Goal: Task Accomplishment & Management: Complete application form

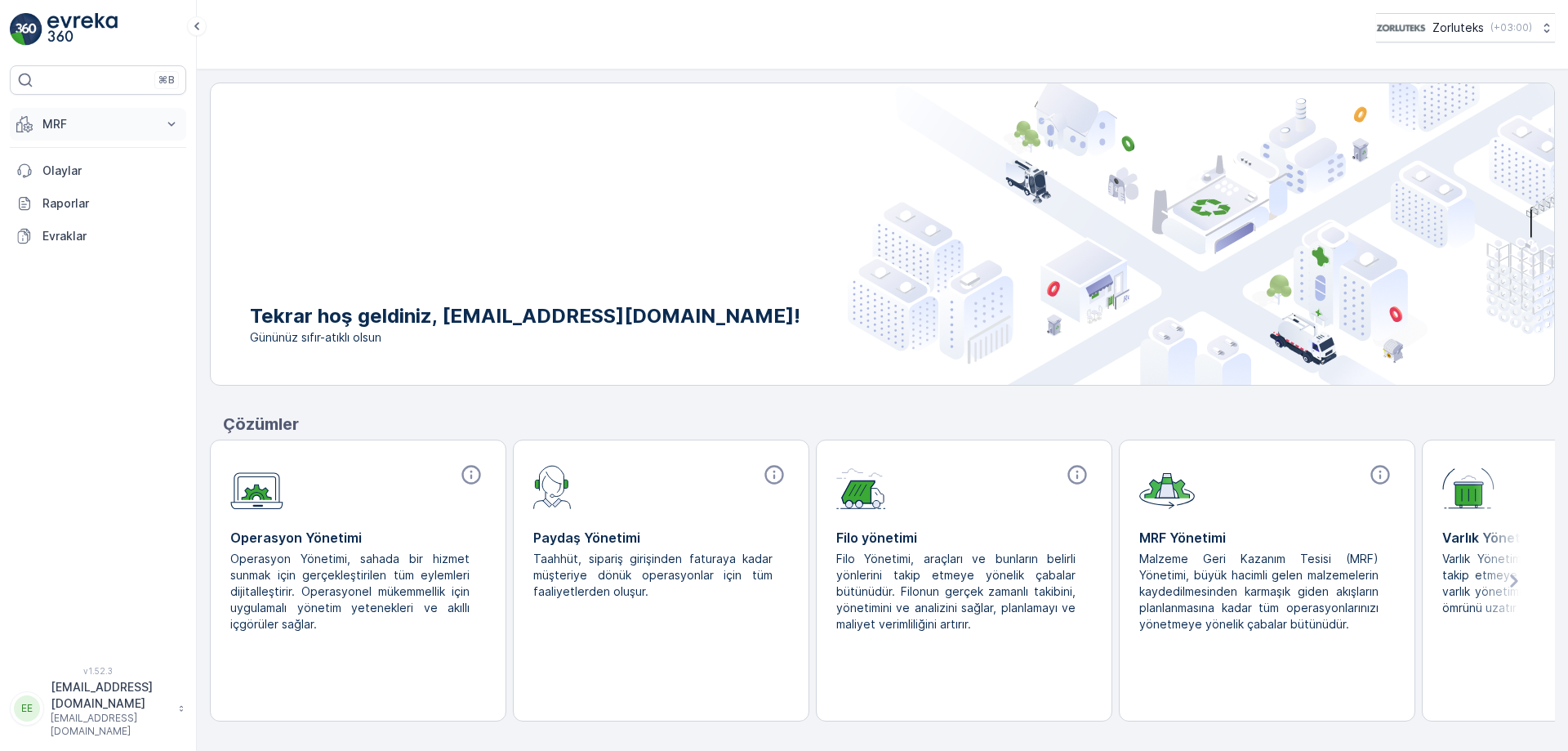
click at [162, 124] on button "MRF" at bounding box center [98, 125] width 177 height 33
click at [70, 170] on p "Gelen" at bounding box center [58, 174] width 33 height 16
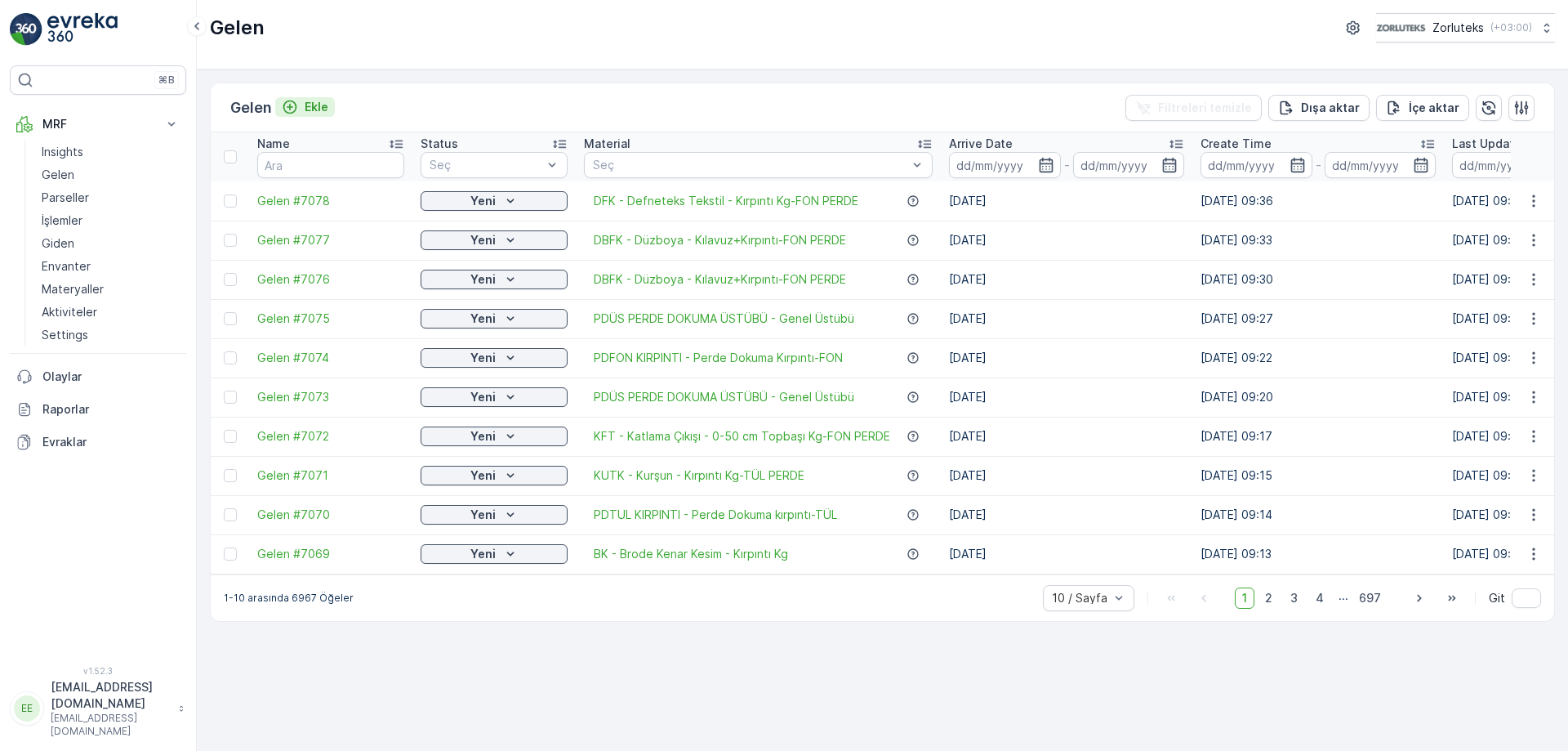
click at [316, 101] on p "Ekle" at bounding box center [316, 106] width 24 height 16
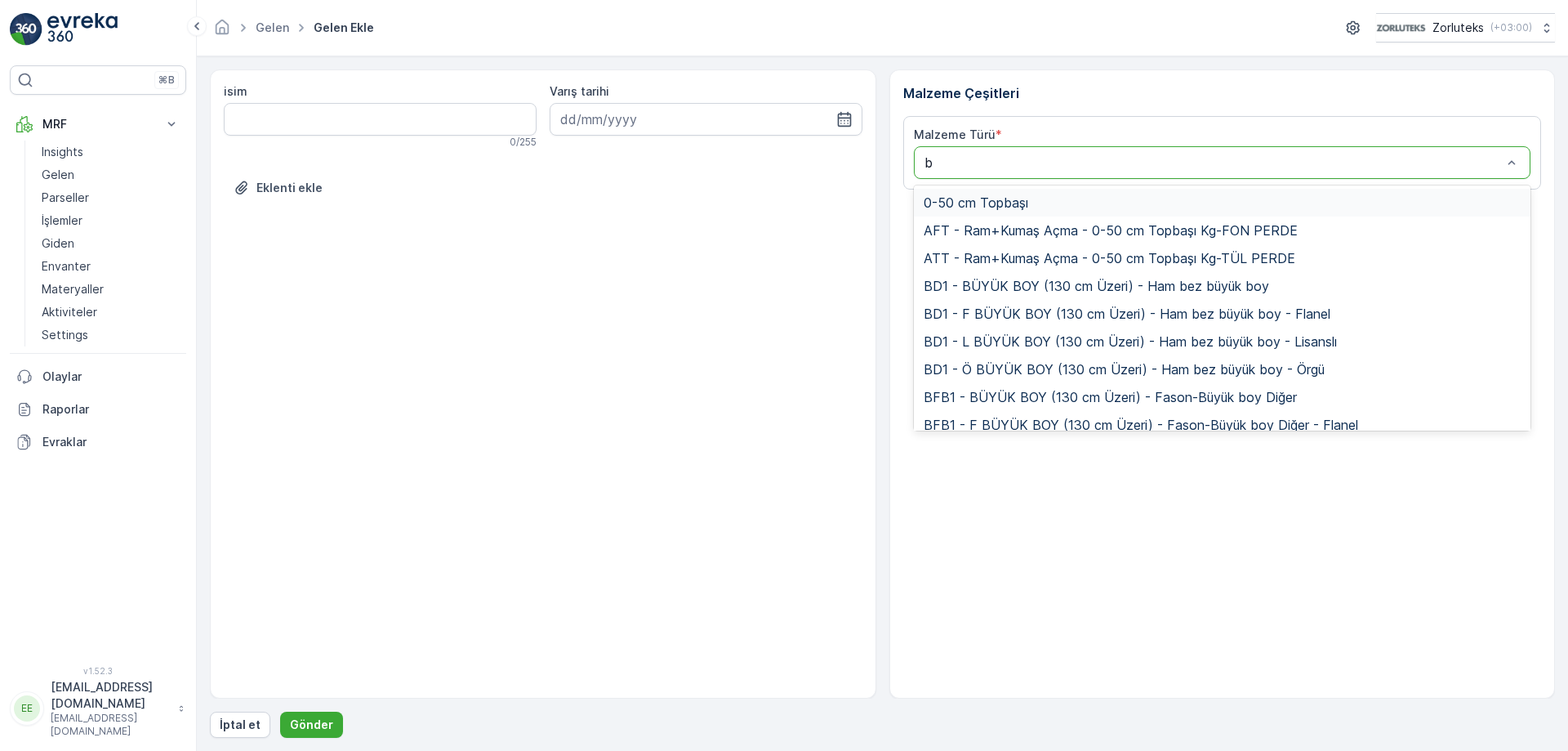
type input "bk"
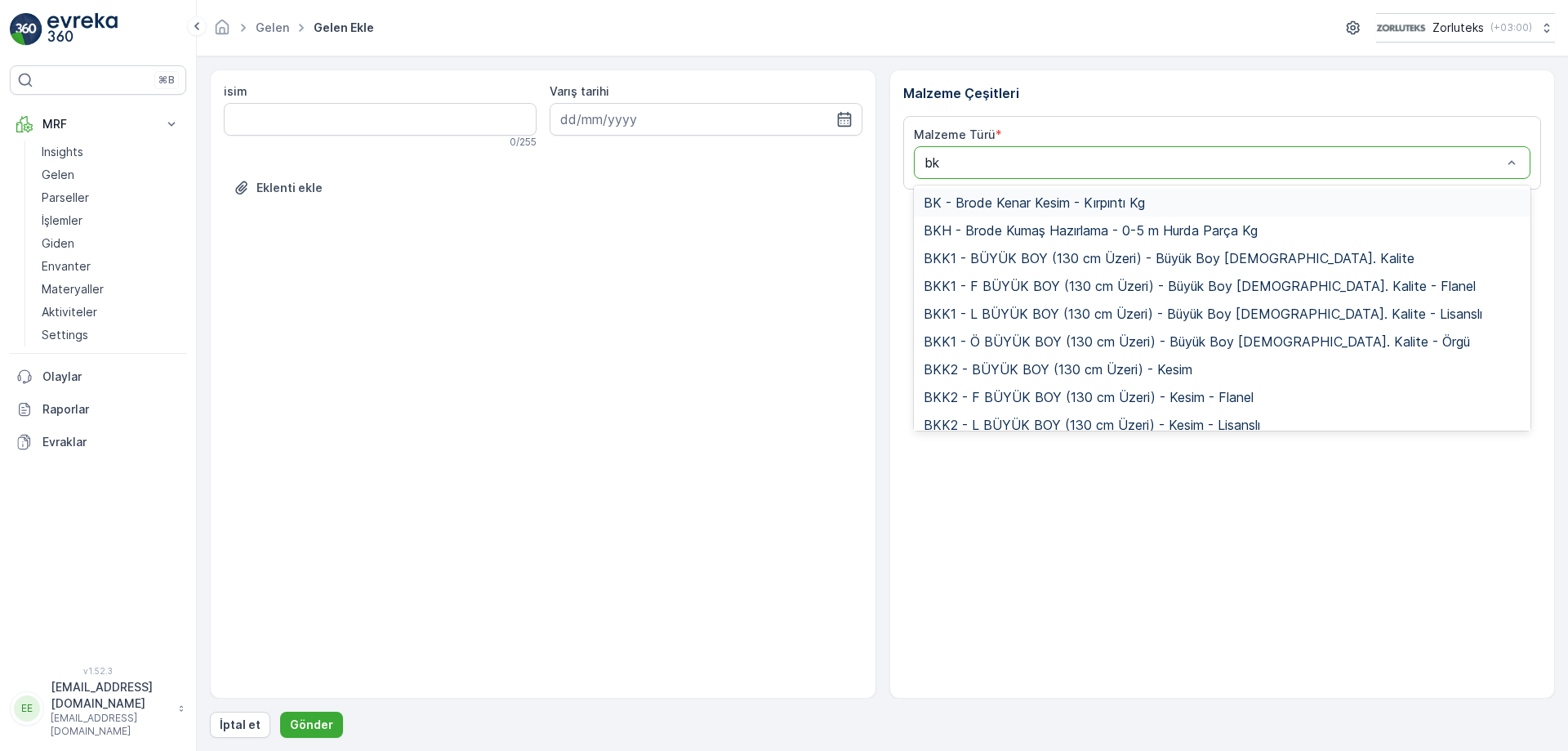
click at [995, 199] on span "BK - Brode Kenar Kesim - Kırpıntı Kg" at bounding box center [1034, 202] width 221 height 14
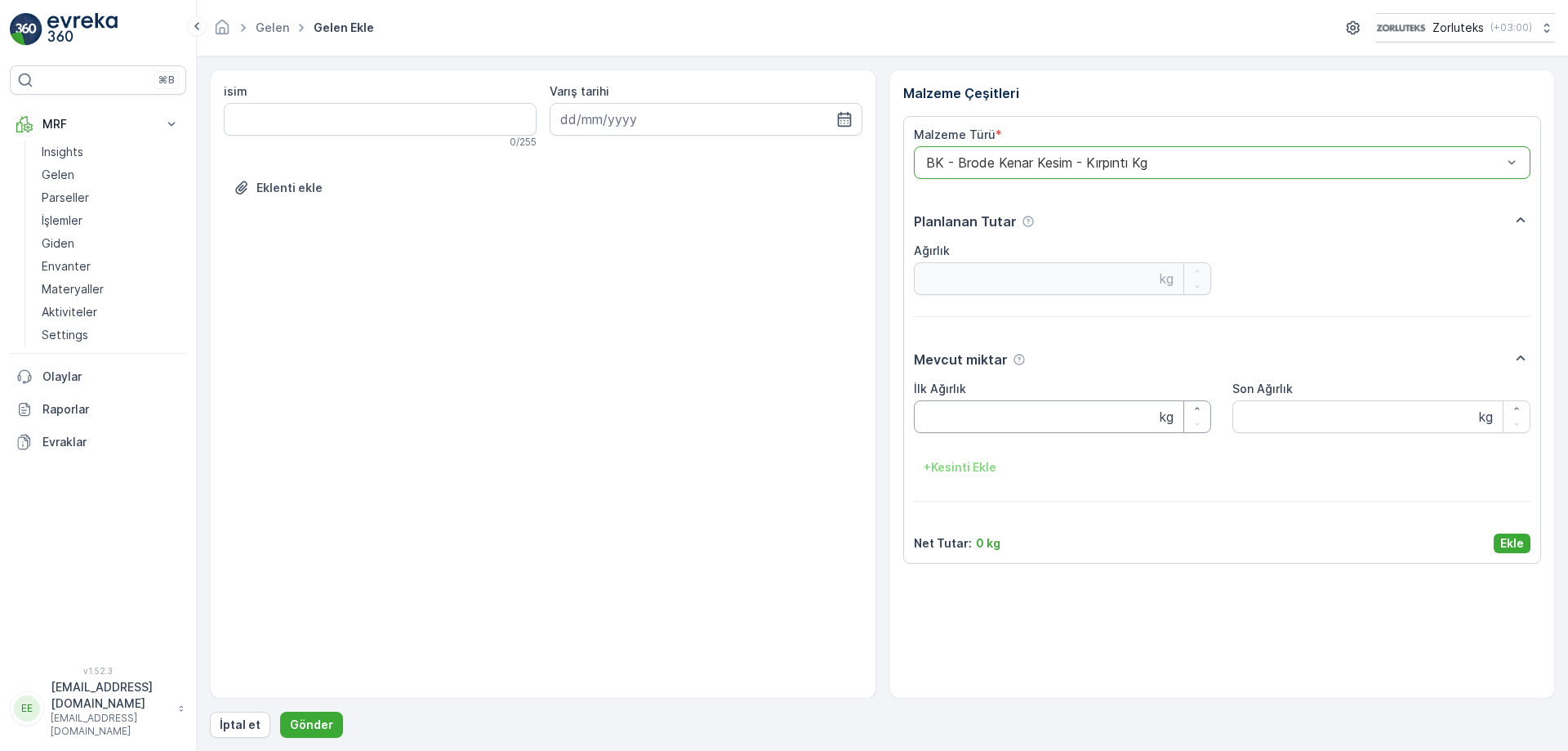
click at [955, 404] on Ağırlık "İlk Ağırlık" at bounding box center [1063, 417] width 298 height 33
type Ağırlık "3"
type Ağırlık "23.7"
click at [1252, 450] on div "İlk Ağırlık 23.7 kg Son Ağırlık kg + Kesinti Ekle" at bounding box center [1223, 430] width 618 height 100
click at [1261, 423] on Ağırlık "Son Ağırlık" at bounding box center [1381, 417] width 298 height 33
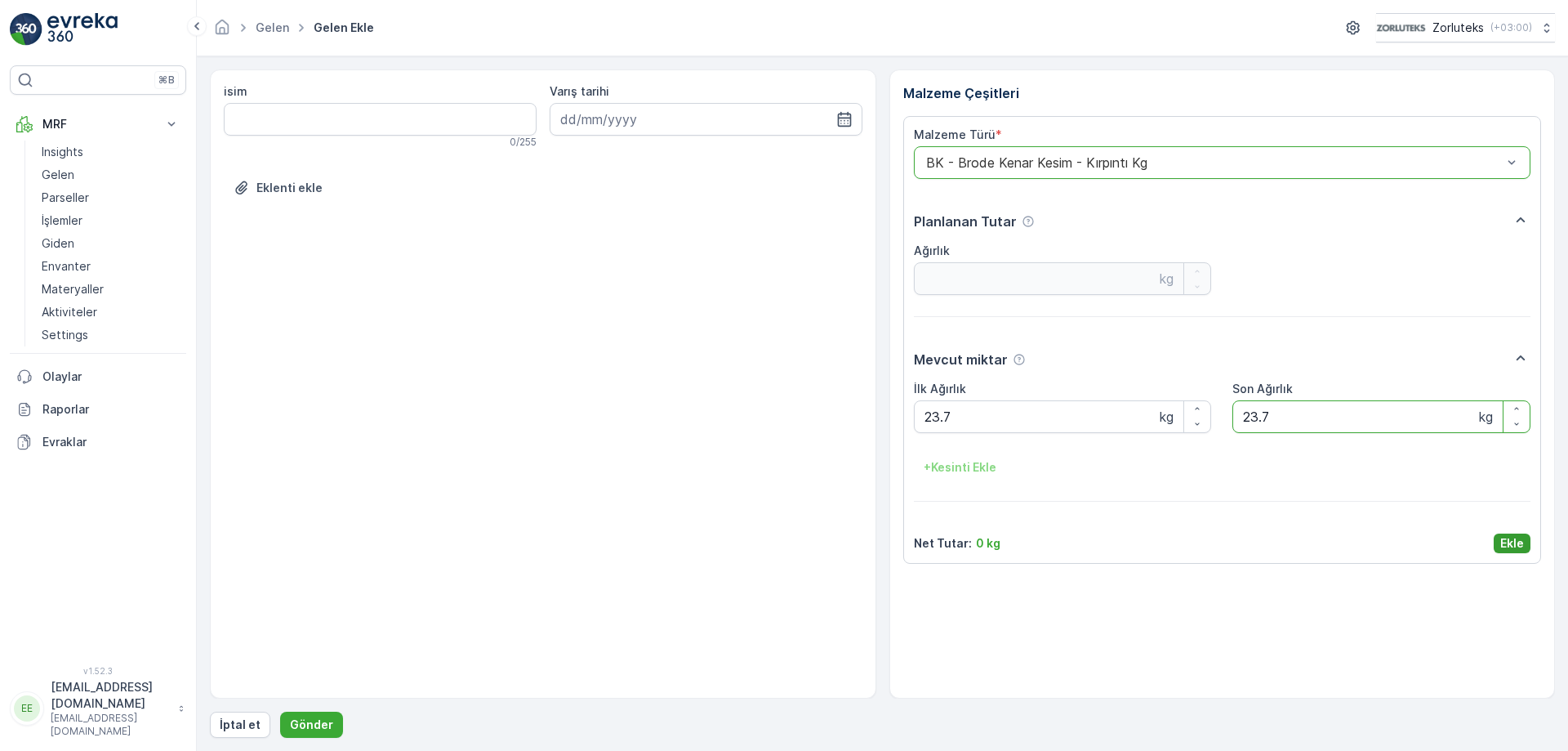
type Ağırlık "23.7"
drag, startPoint x: 1516, startPoint y: 542, endPoint x: 1492, endPoint y: 545, distance: 24.2
click at [1516, 541] on p "Ekle" at bounding box center [1512, 542] width 24 height 16
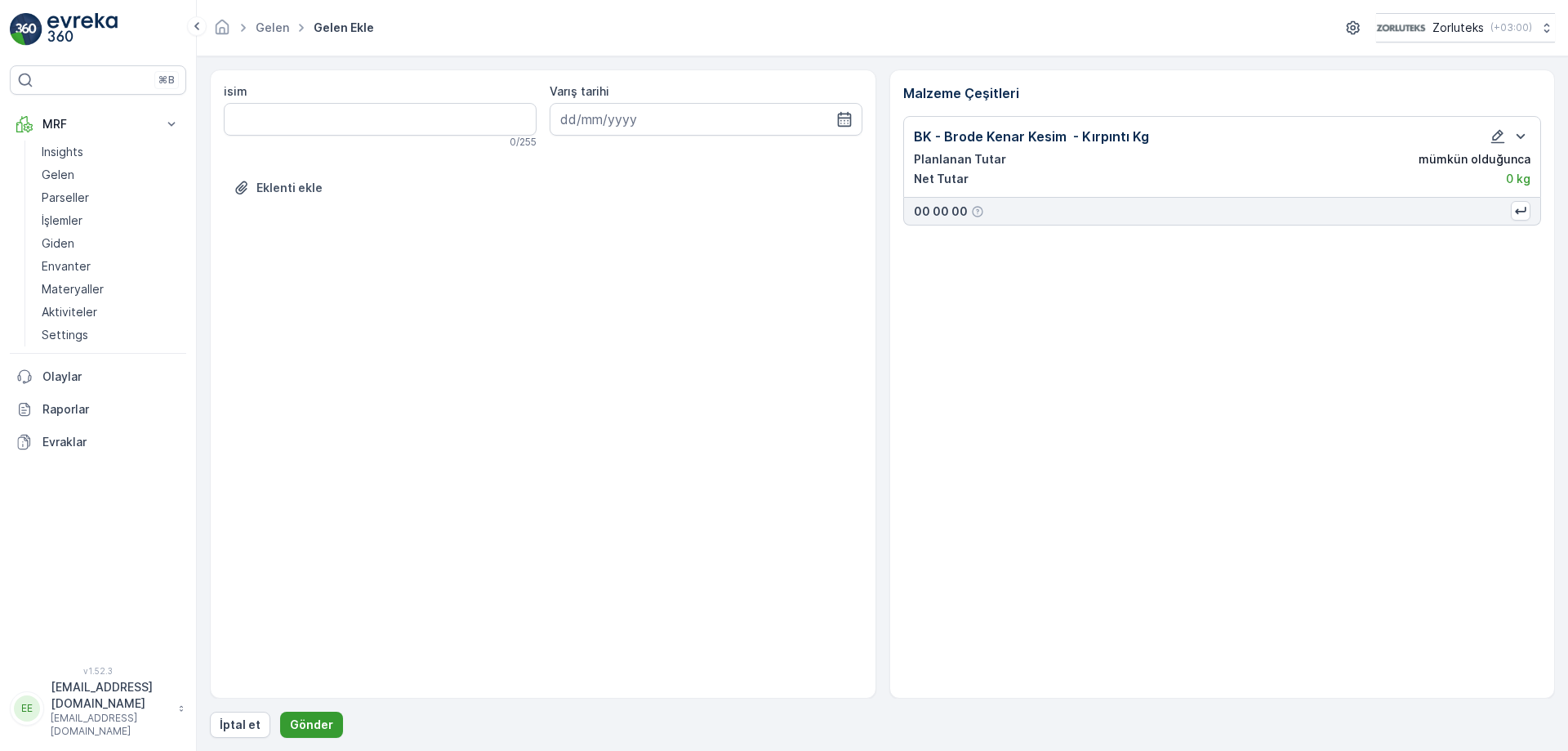
click at [291, 720] on p "Gönder" at bounding box center [311, 724] width 44 height 16
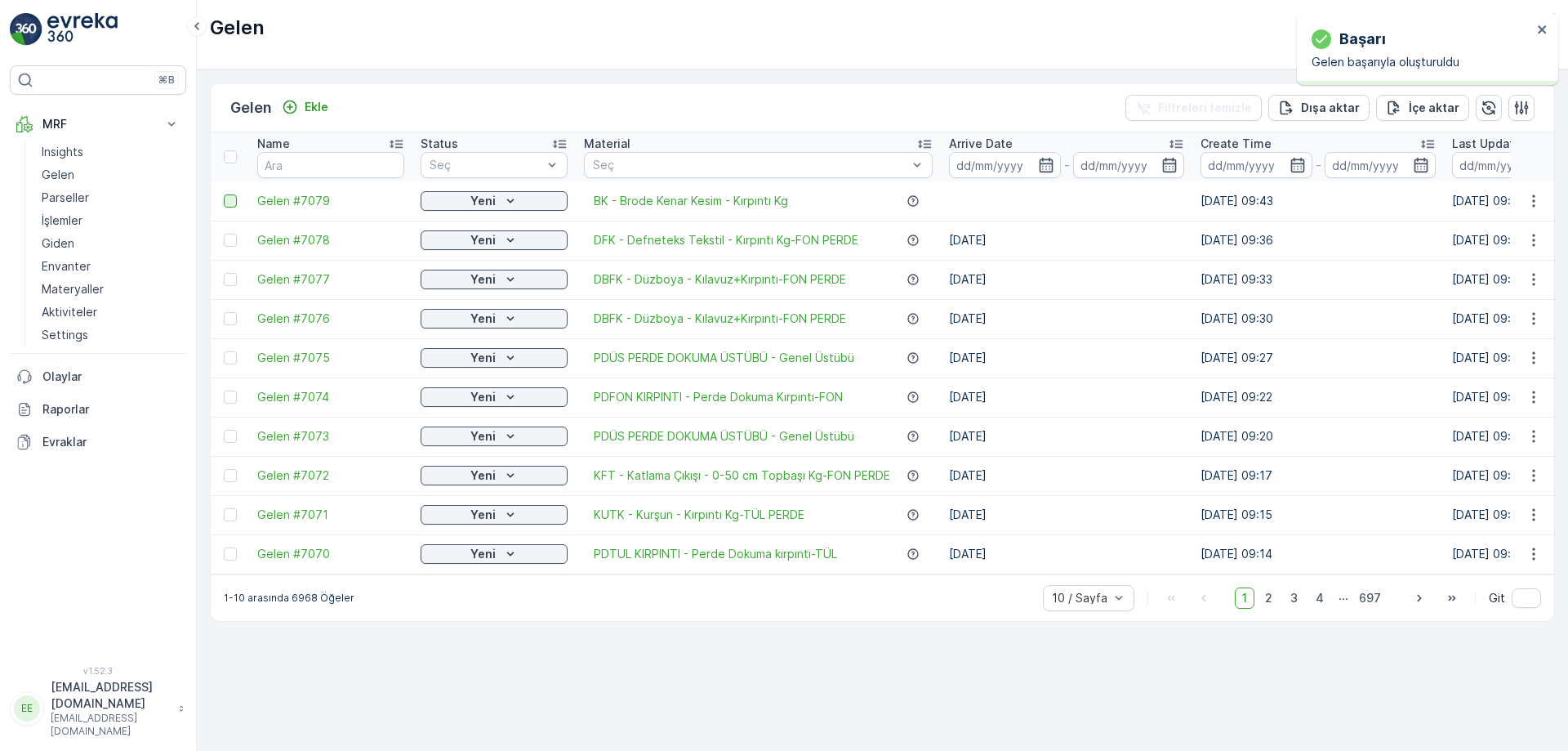
click at [236, 199] on div at bounding box center [231, 201] width 14 height 14
click at [224, 194] on input "checkbox" at bounding box center [224, 194] width 0 height 0
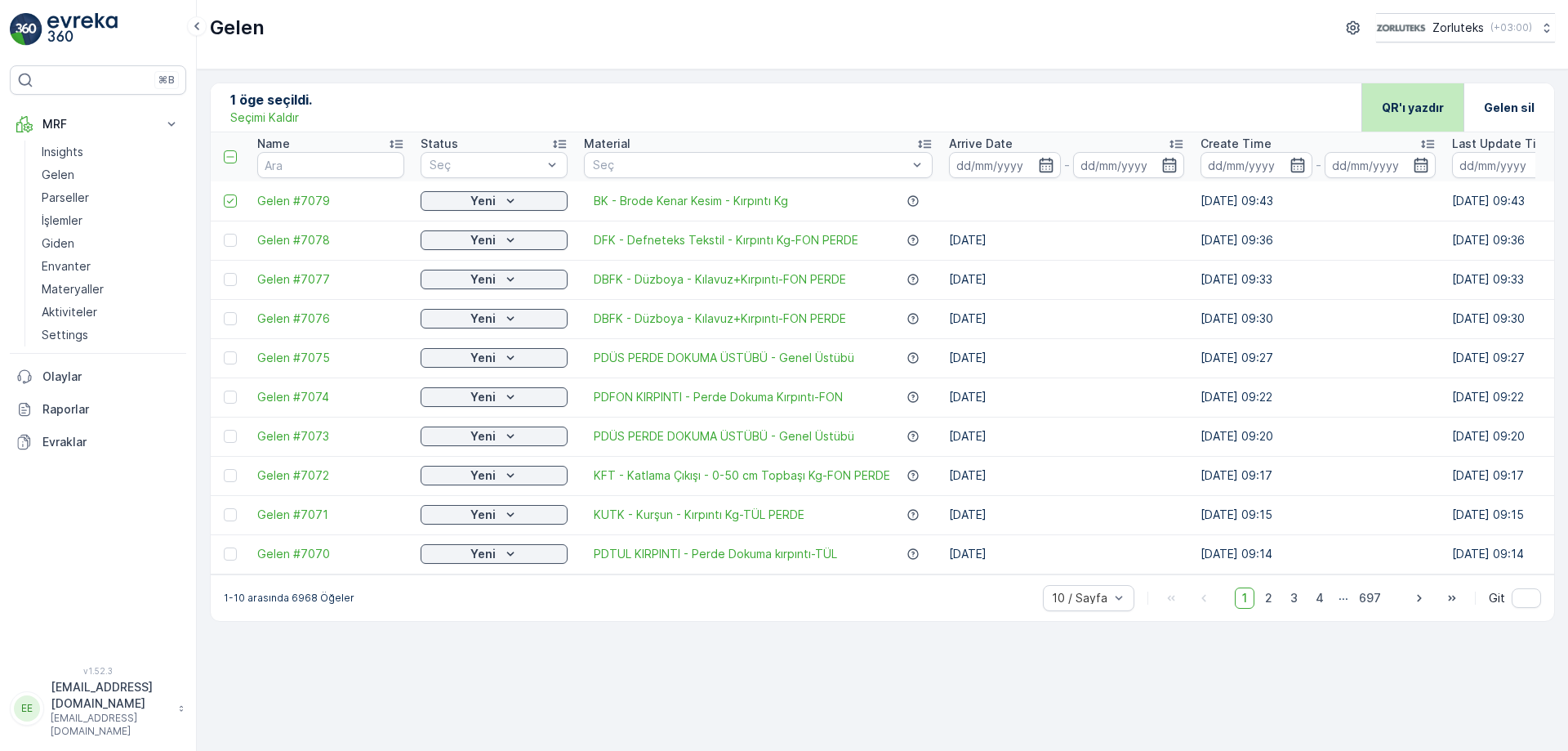
click at [1430, 102] on p "QR'ı yazdır" at bounding box center [1413, 107] width 62 height 16
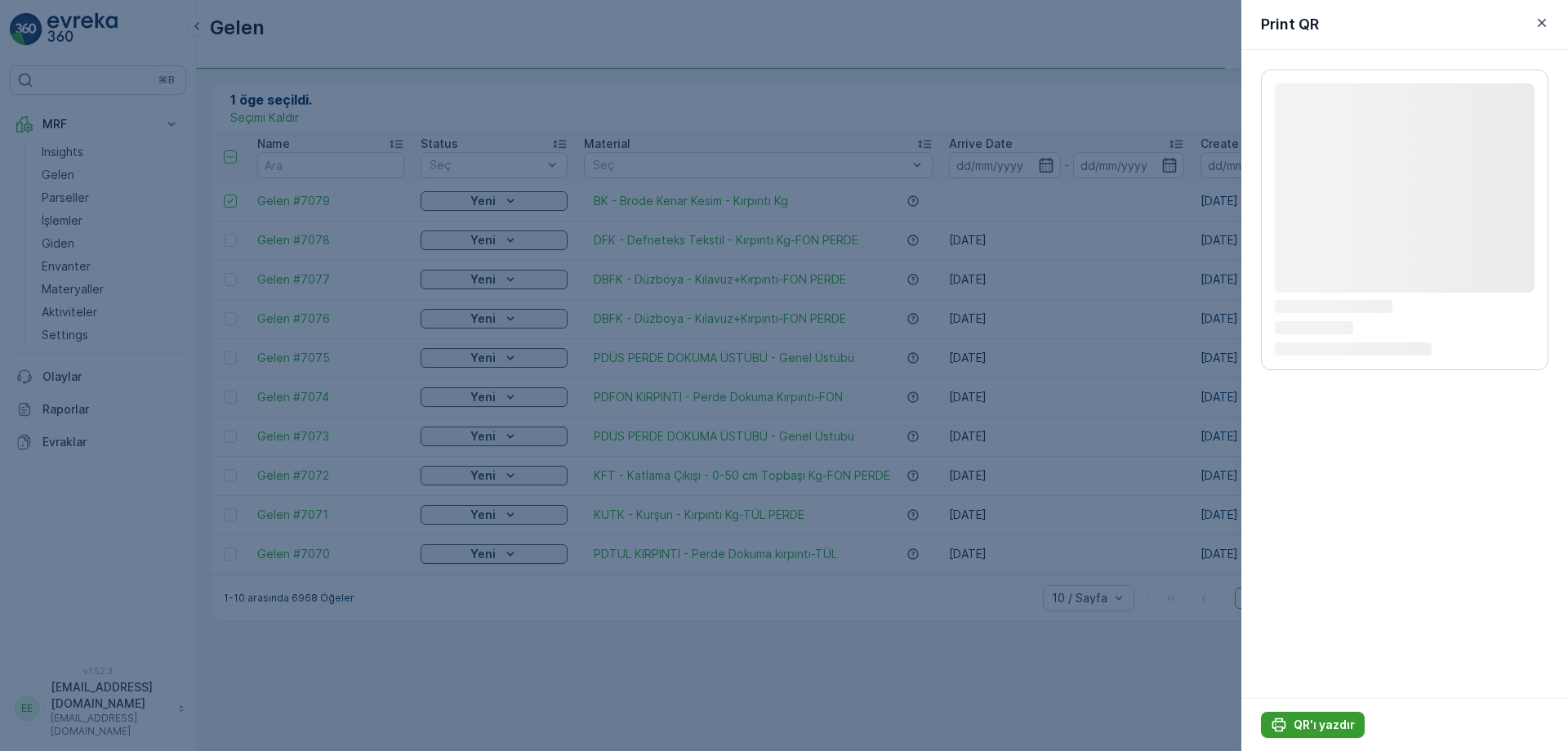
click at [1325, 722] on p "QR'ı yazdır" at bounding box center [1324, 724] width 61 height 16
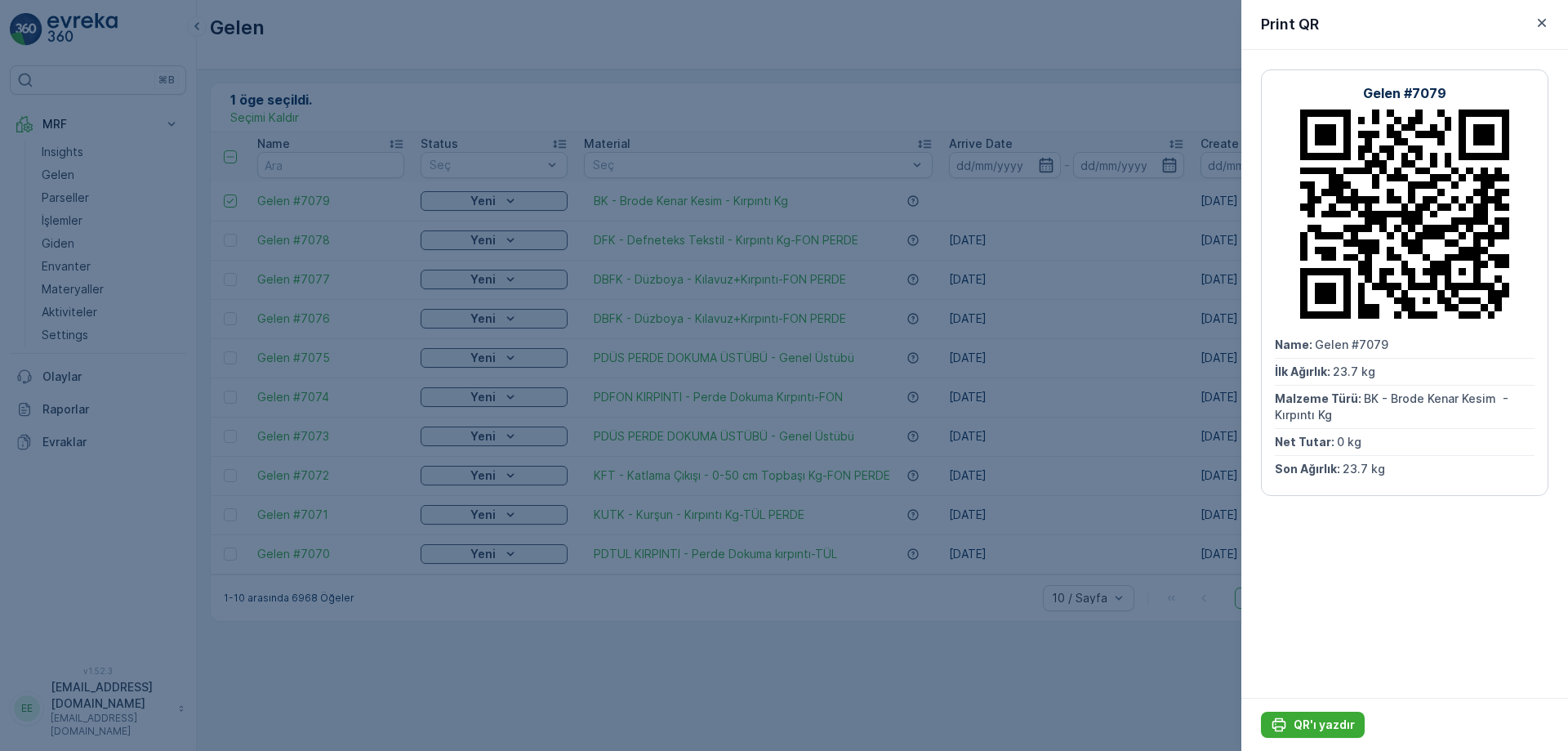
click at [493, 99] on div at bounding box center [784, 375] width 1568 height 751
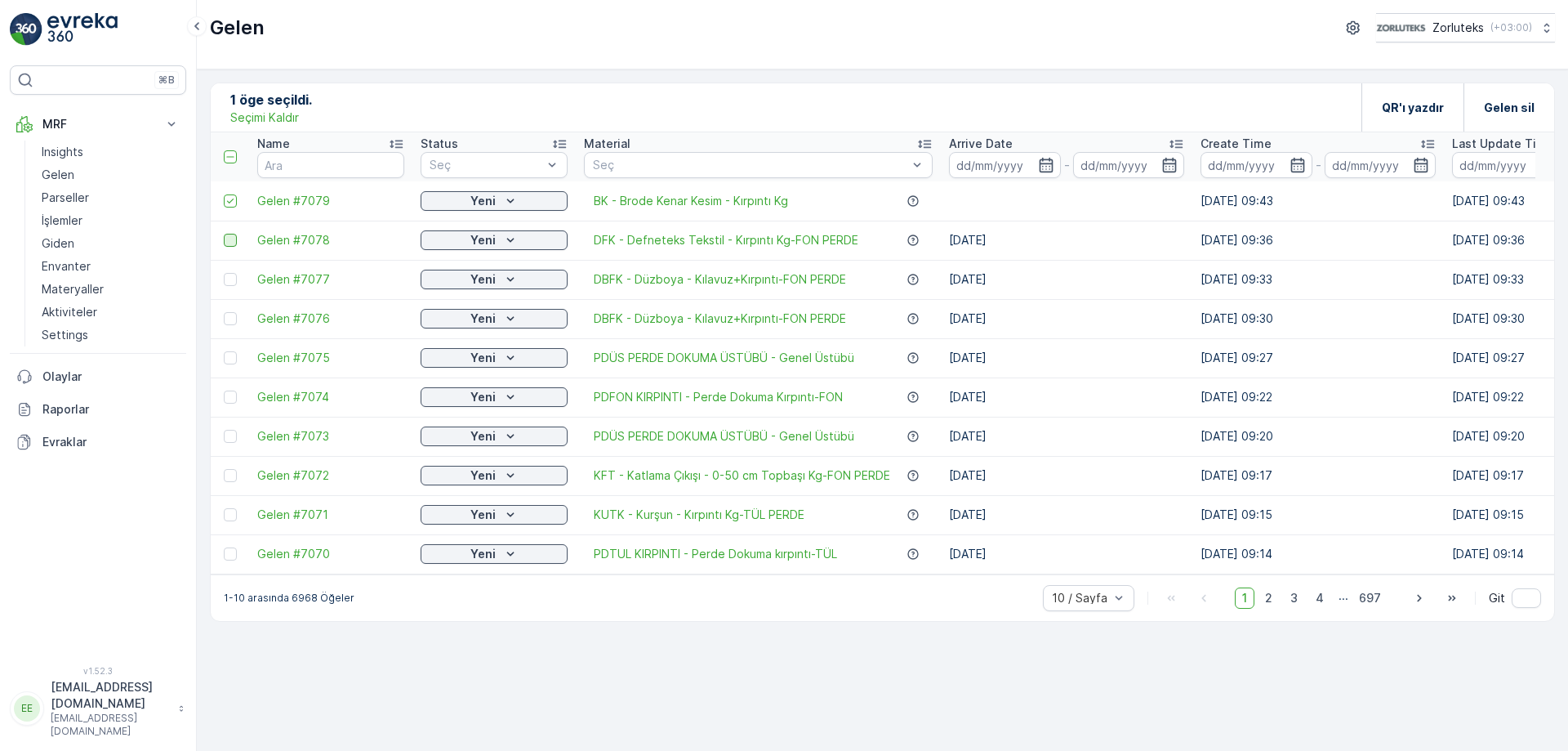
click at [235, 197] on icon at bounding box center [230, 201] width 12 height 12
click at [224, 194] on input "checkbox" at bounding box center [224, 194] width 0 height 0
click at [311, 109] on p "Ekle" at bounding box center [316, 106] width 24 height 16
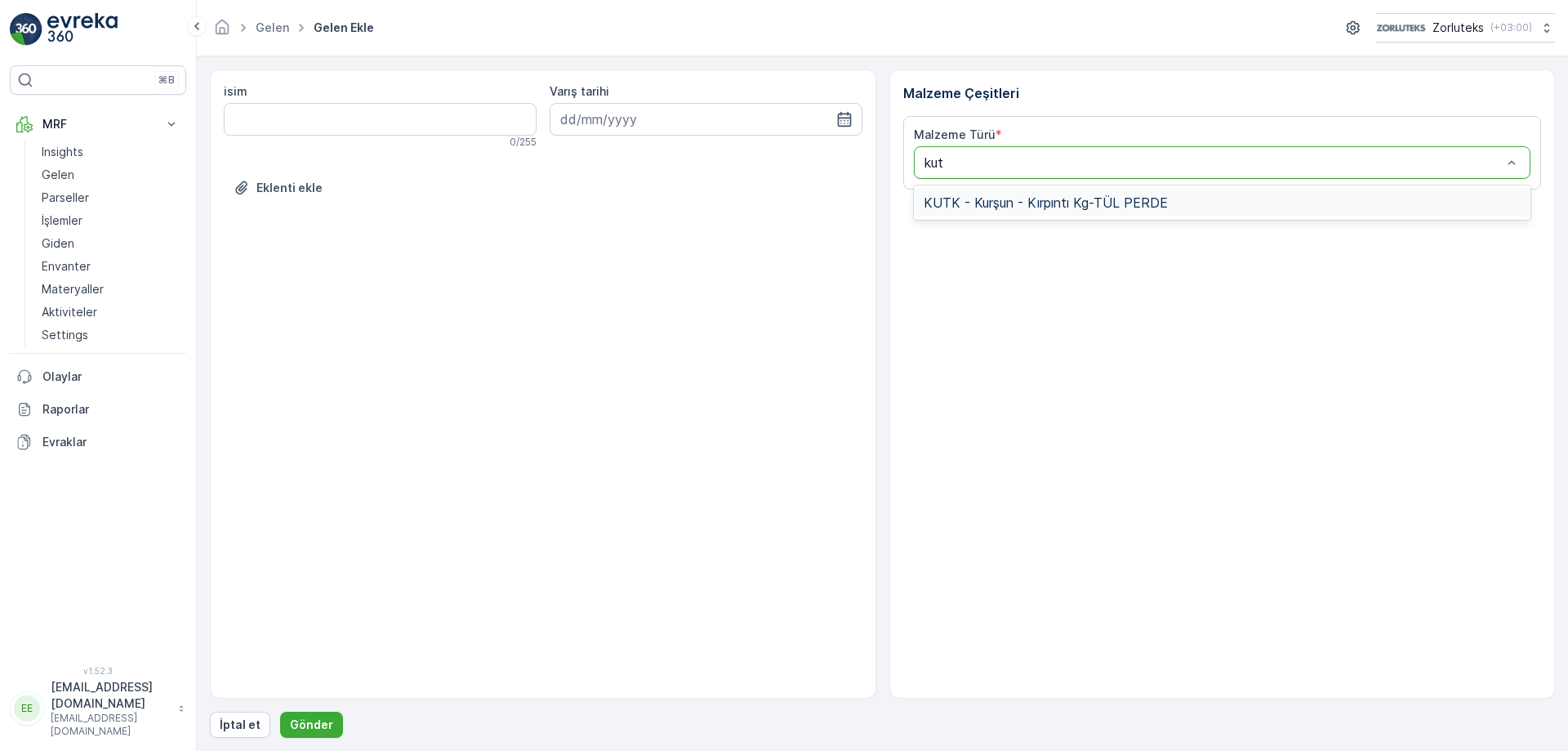
type input "kutk"
click at [1115, 200] on span "KUTK - Kurşun - Kırpıntı Kg-TÜL PERDE" at bounding box center [1046, 202] width 245 height 14
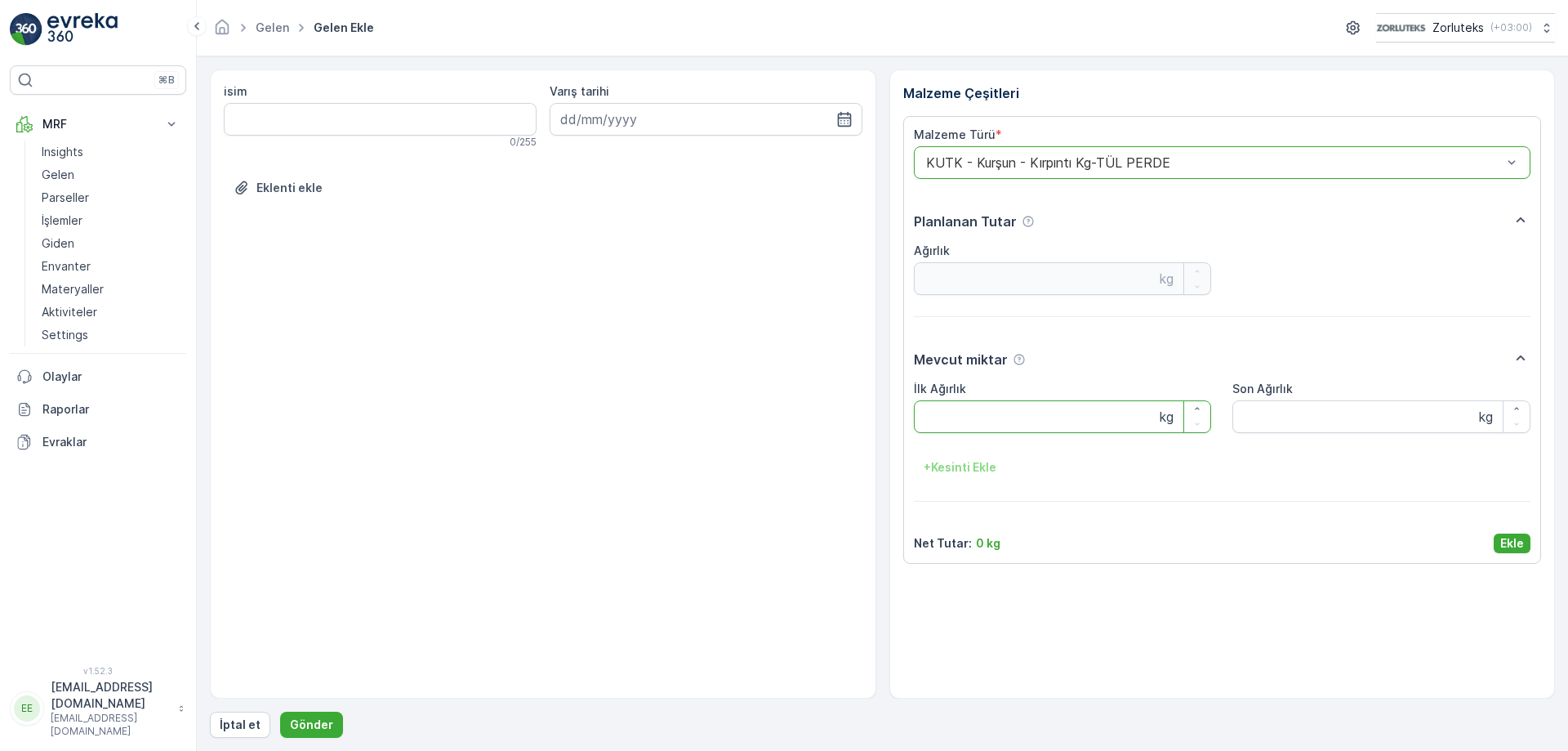
click at [997, 411] on Ağırlık "İlk Ağırlık" at bounding box center [1063, 417] width 298 height 33
type Ağırlık "4"
type Ağırlık "4.1"
click at [1260, 422] on Ağırlık "Son Ağırlık" at bounding box center [1381, 417] width 298 height 33
type Ağırlık "4"
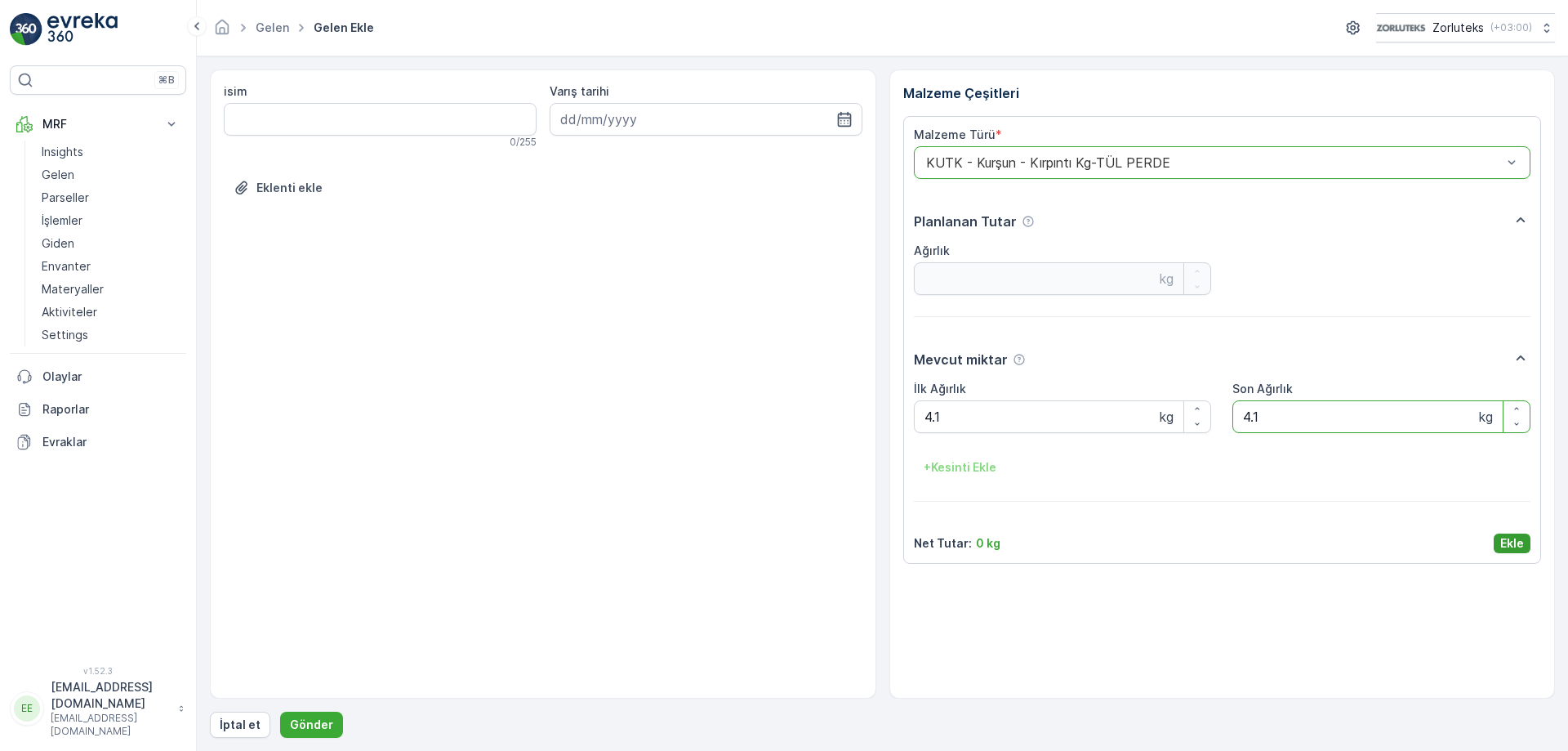
type Ağırlık "4.1"
click at [1511, 548] on p "Ekle" at bounding box center [1512, 542] width 24 height 16
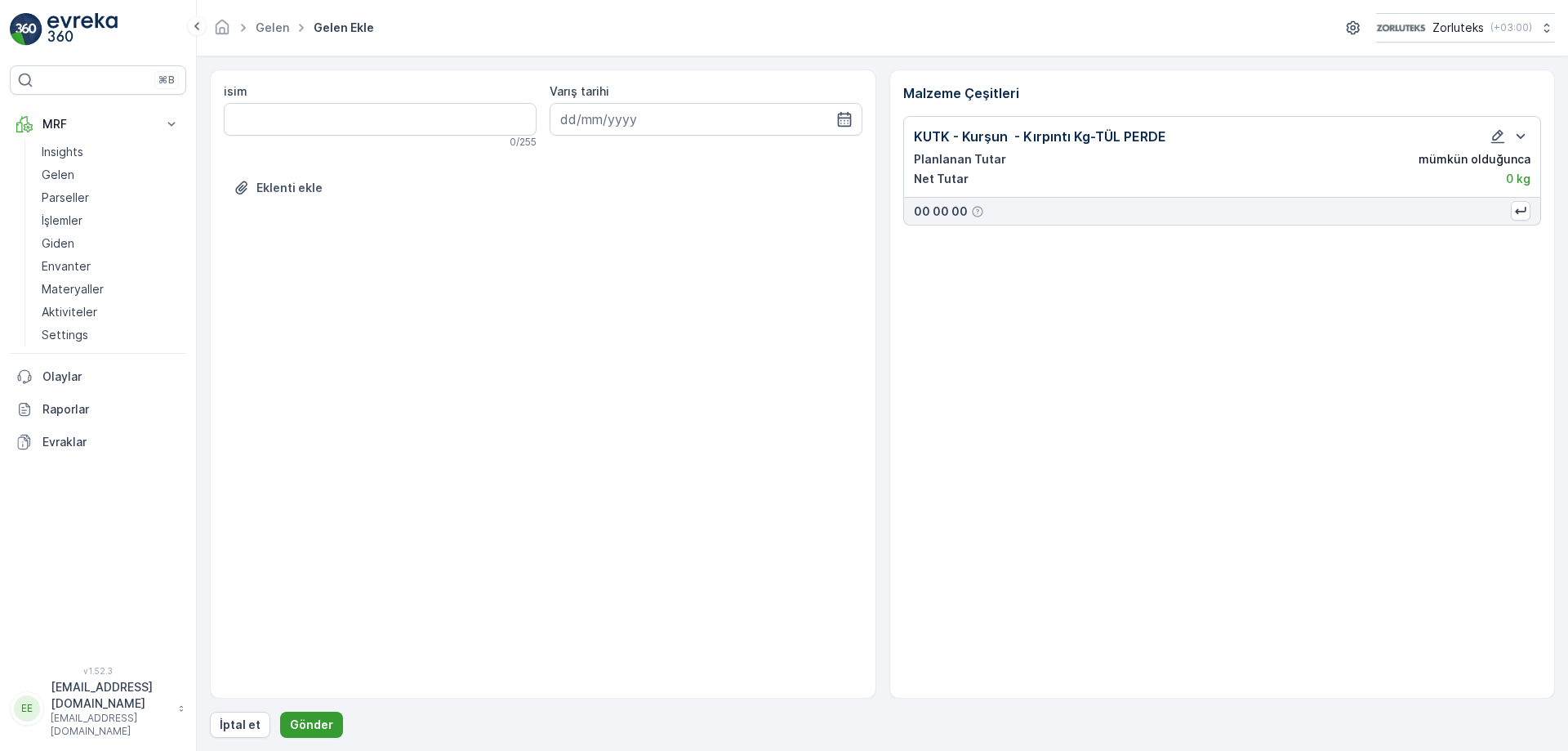
click at [305, 722] on p "Gönder" at bounding box center [311, 724] width 44 height 16
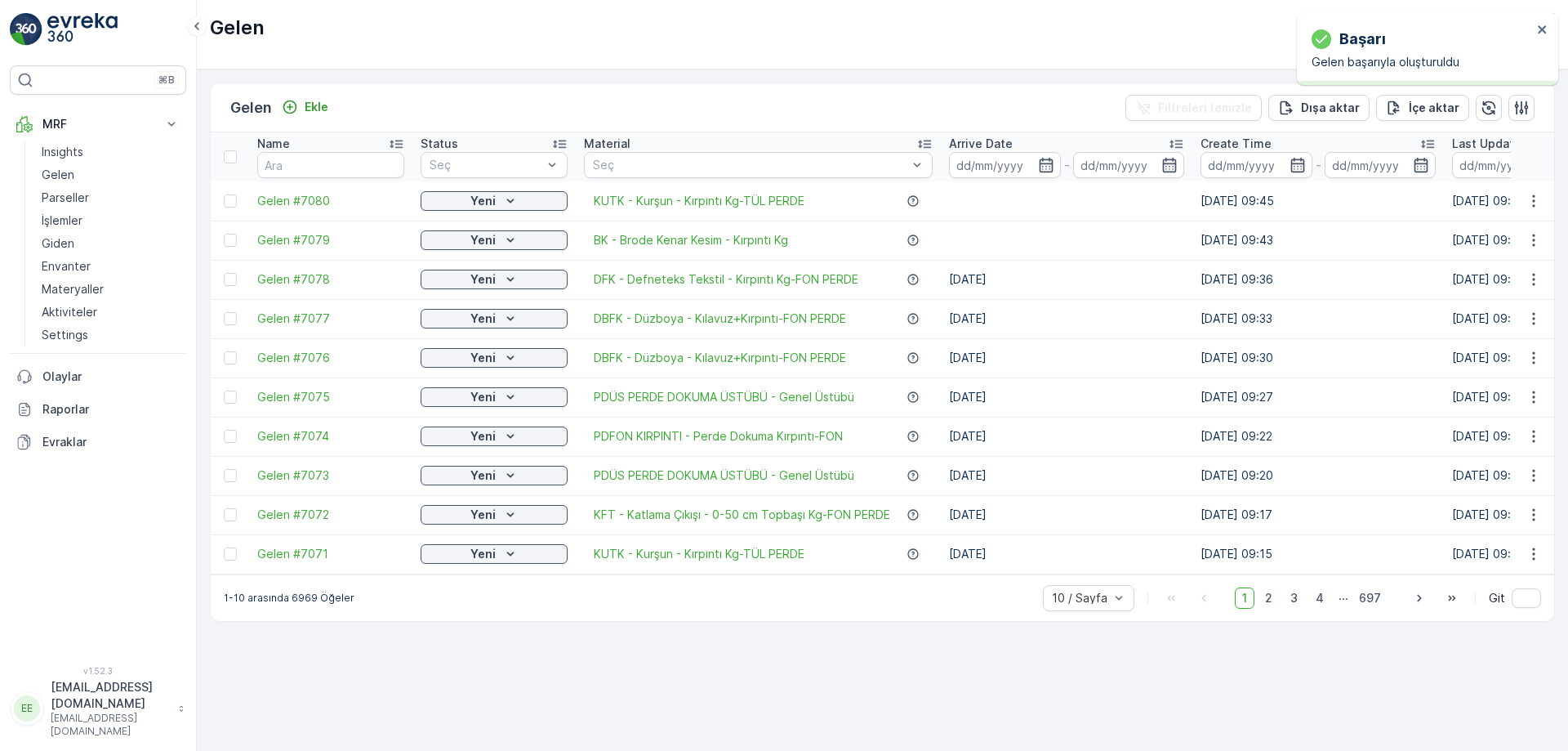
drag, startPoint x: 233, startPoint y: 200, endPoint x: 315, endPoint y: 329, distance: 152.9
click at [232, 199] on div at bounding box center [231, 201] width 14 height 14
click at [224, 194] on input "checkbox" at bounding box center [224, 194] width 0 height 0
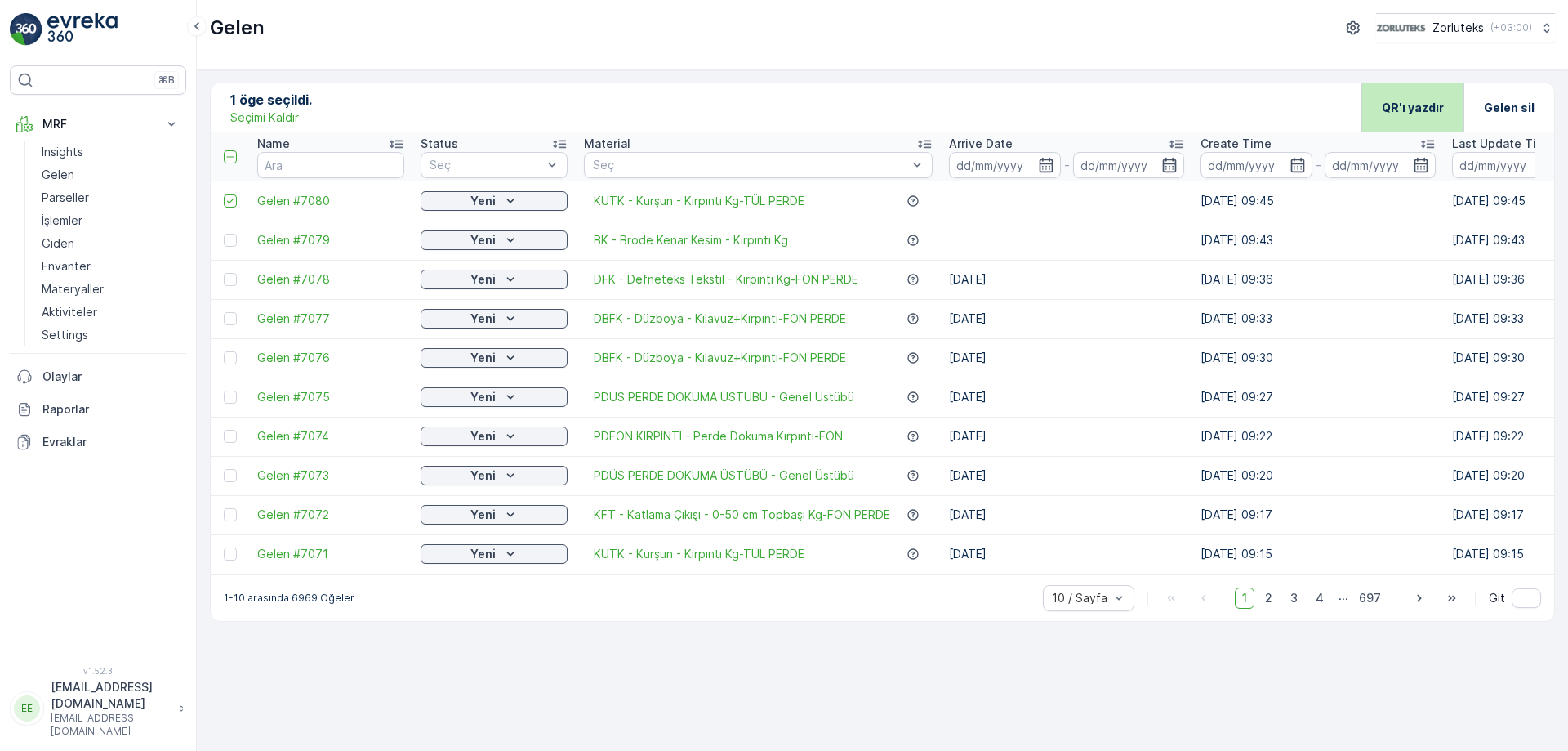
click at [1410, 97] on div "QR'ı yazdır" at bounding box center [1413, 107] width 62 height 48
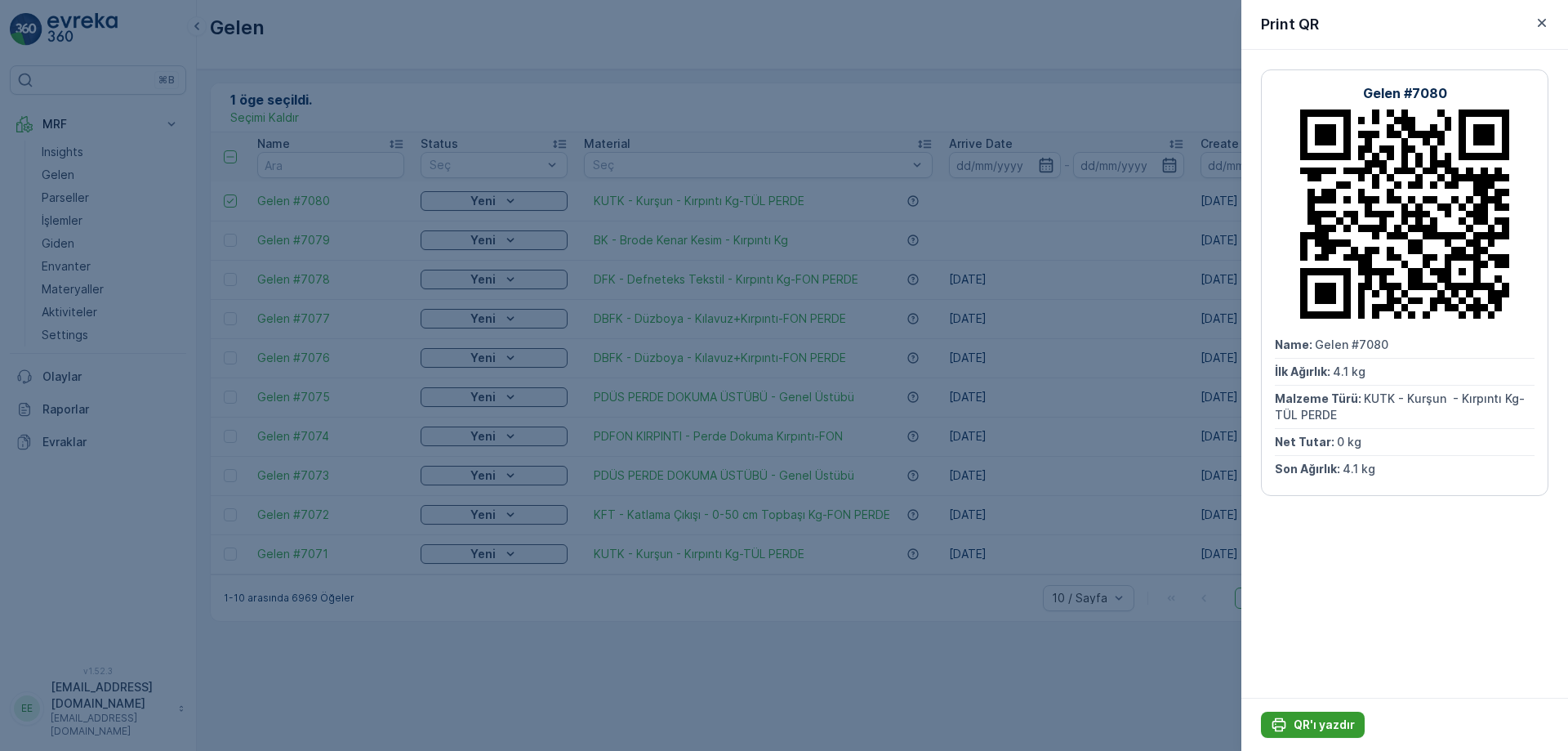
click at [1331, 727] on p "QR'ı yazdır" at bounding box center [1324, 724] width 61 height 16
click at [995, 33] on div at bounding box center [784, 375] width 1568 height 751
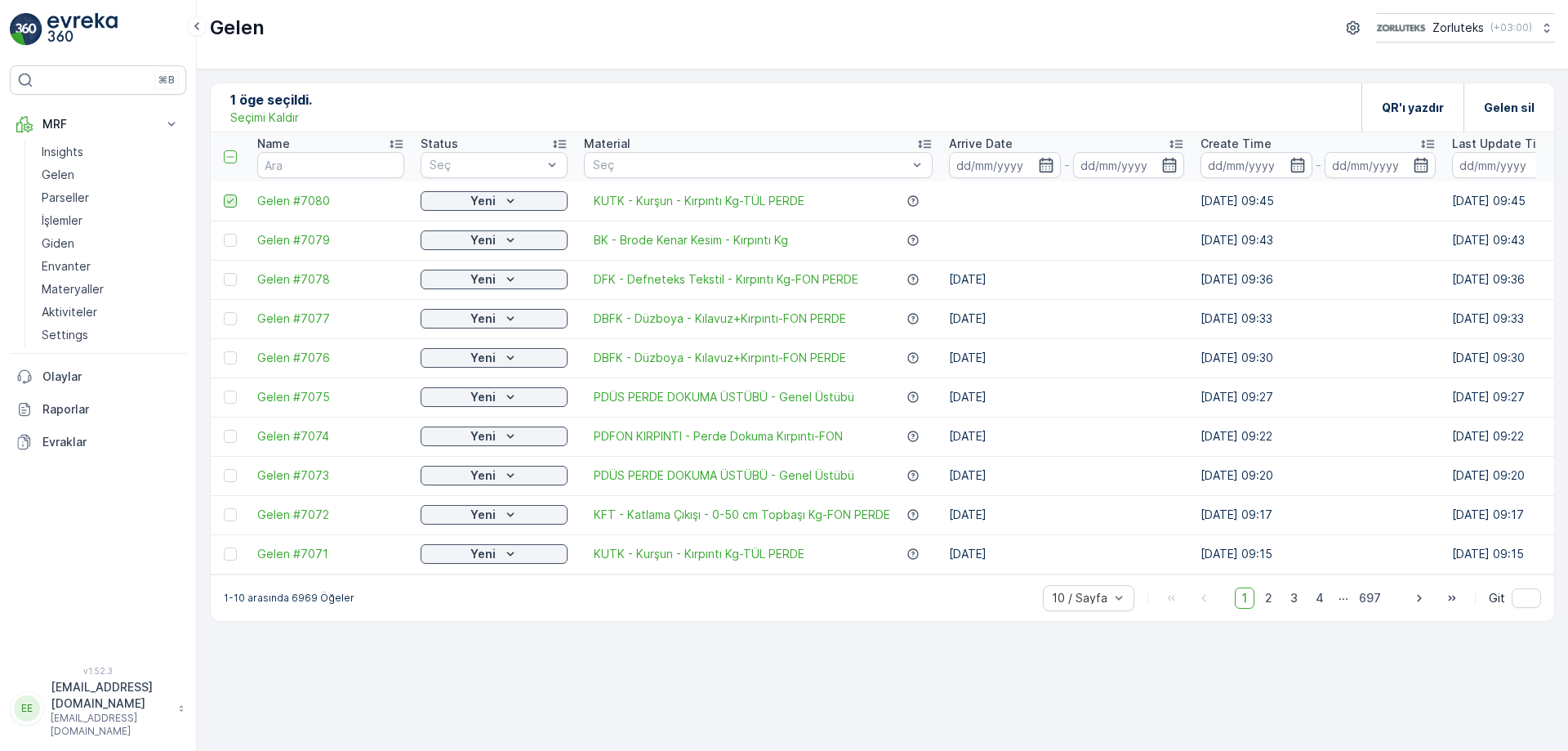
click at [230, 200] on icon at bounding box center [230, 201] width 12 height 12
click at [224, 194] on input "checkbox" at bounding box center [224, 194] width 0 height 0
click at [315, 113] on p "Ekle" at bounding box center [316, 106] width 24 height 16
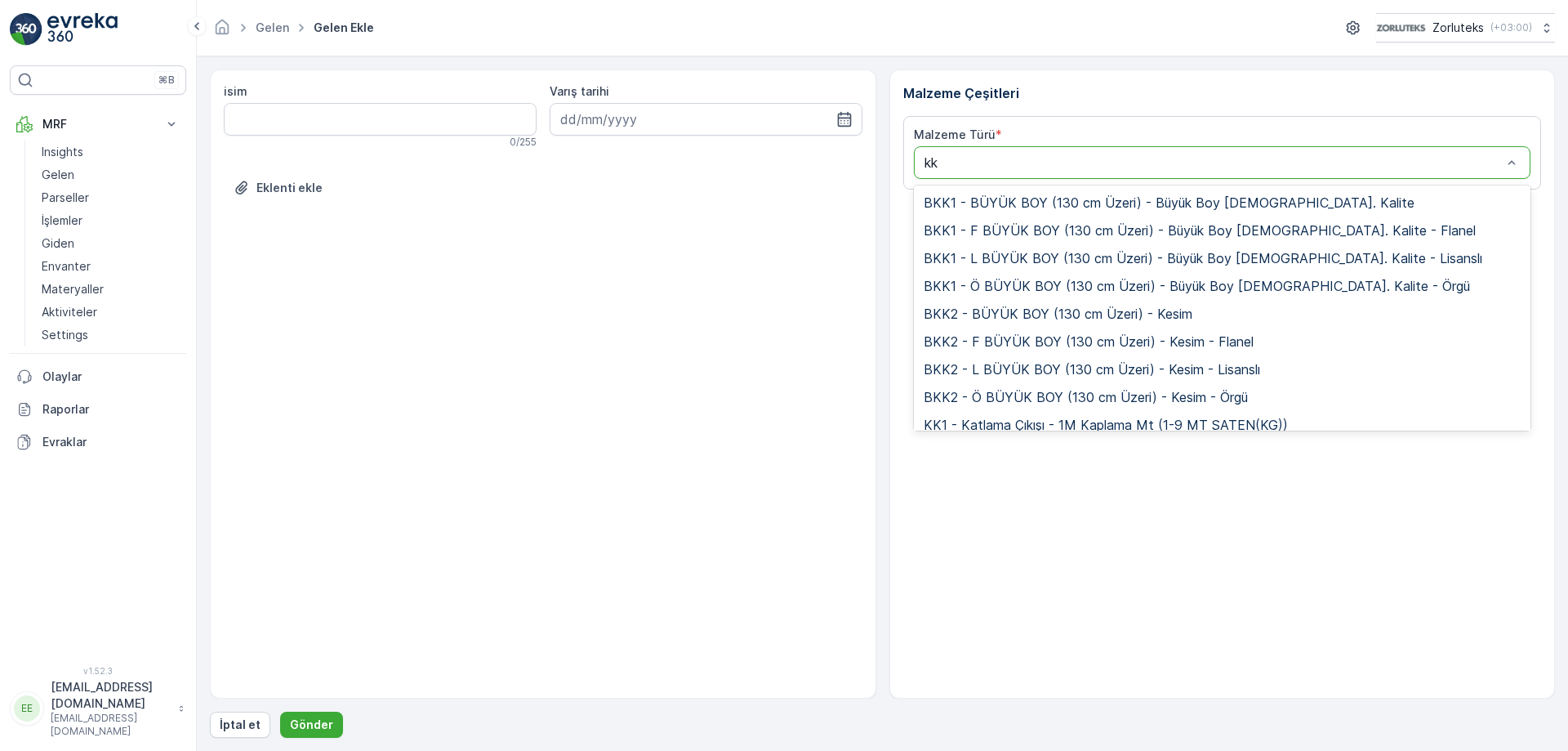
type input "k"
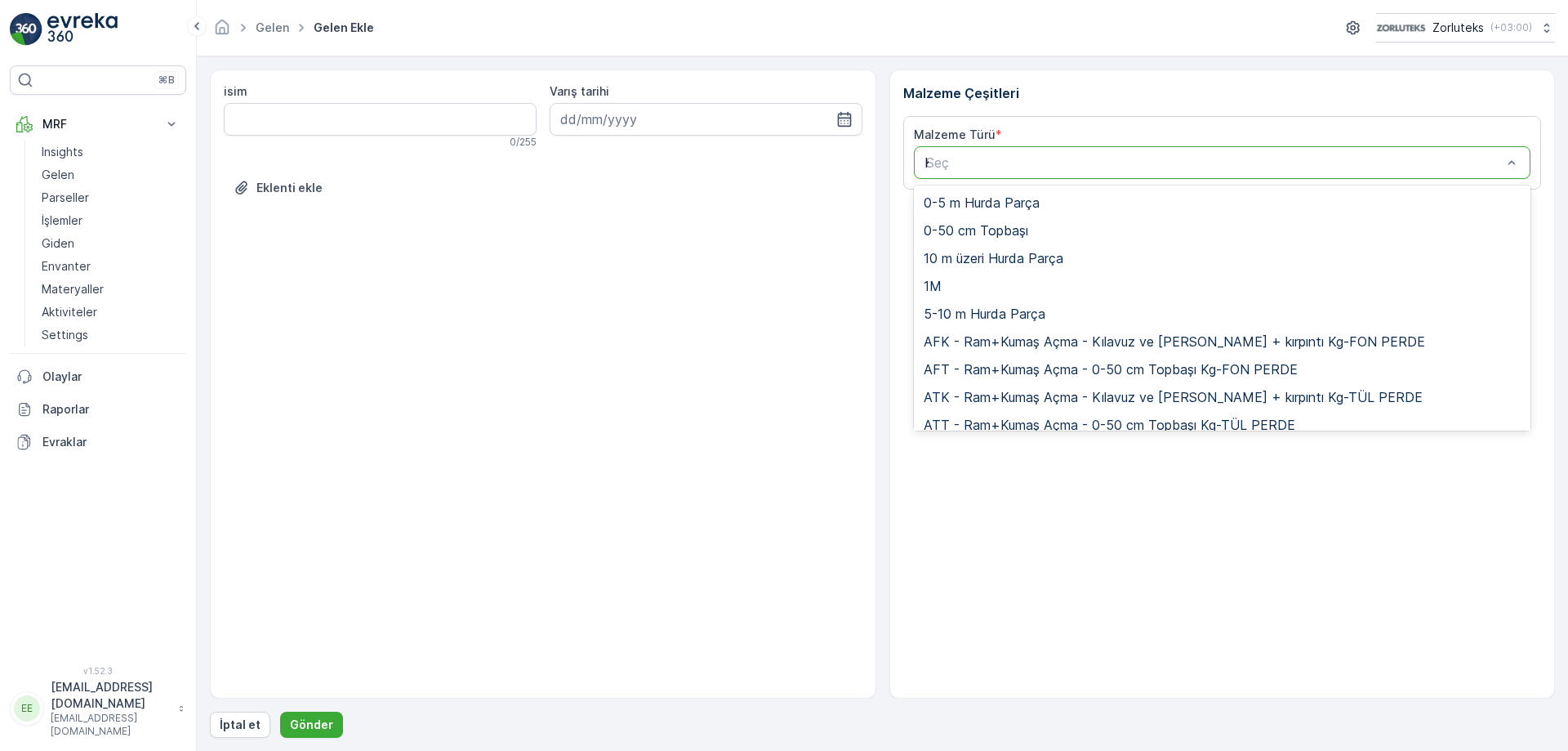
type input "KK"
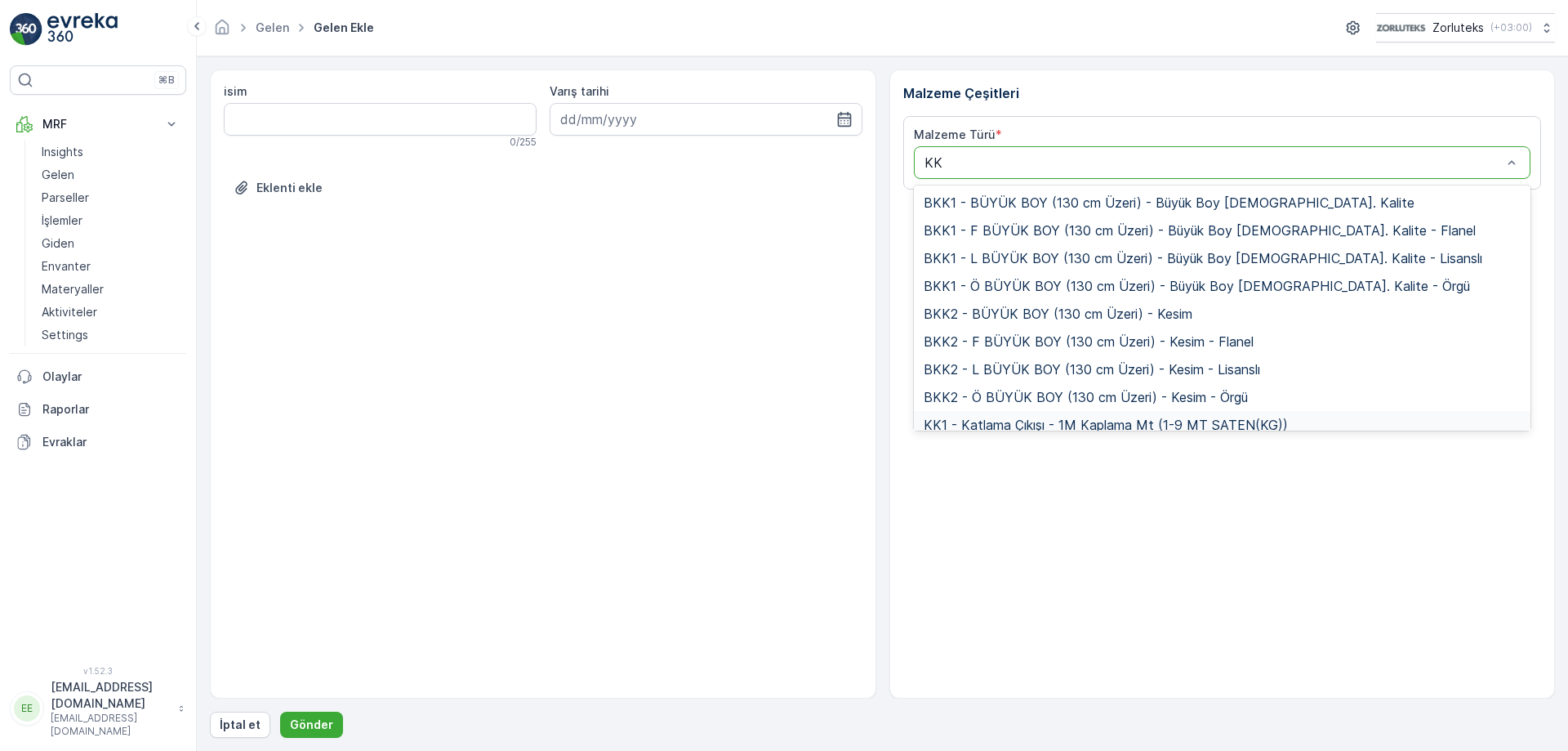
click at [1120, 426] on span "KK1 - Katlama Çıkışı - 1M Kaplama Mt (1-9 MT SATEN(KG))" at bounding box center [1106, 424] width 364 height 14
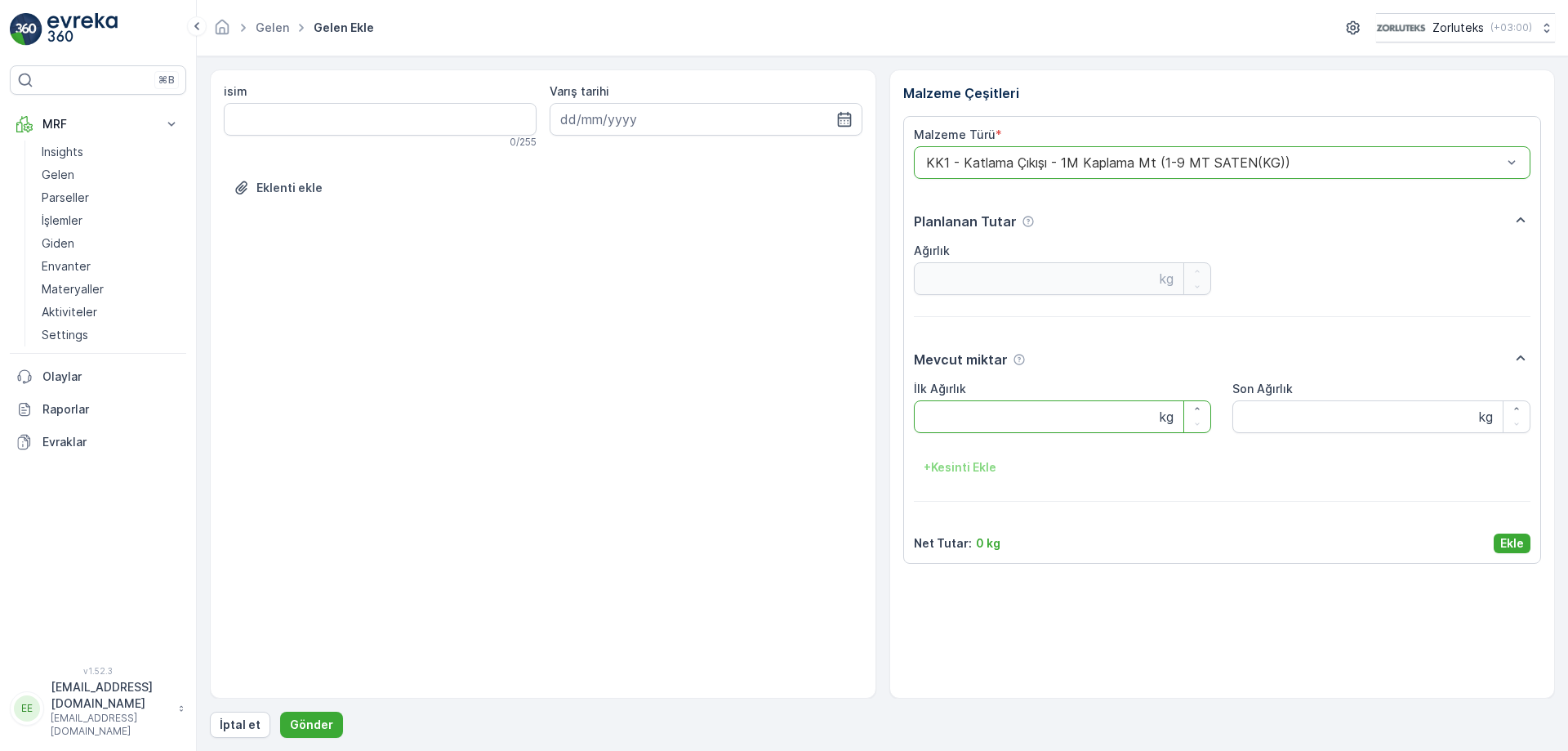
click at [990, 423] on Ağırlık "İlk Ağırlık" at bounding box center [1063, 417] width 298 height 33
type Ağırlık "80"
type Ağırlık "80.2"
click at [1343, 414] on Ağırlık "Son Ağırlık" at bounding box center [1381, 417] width 298 height 33
type Ağırlık "80.2"
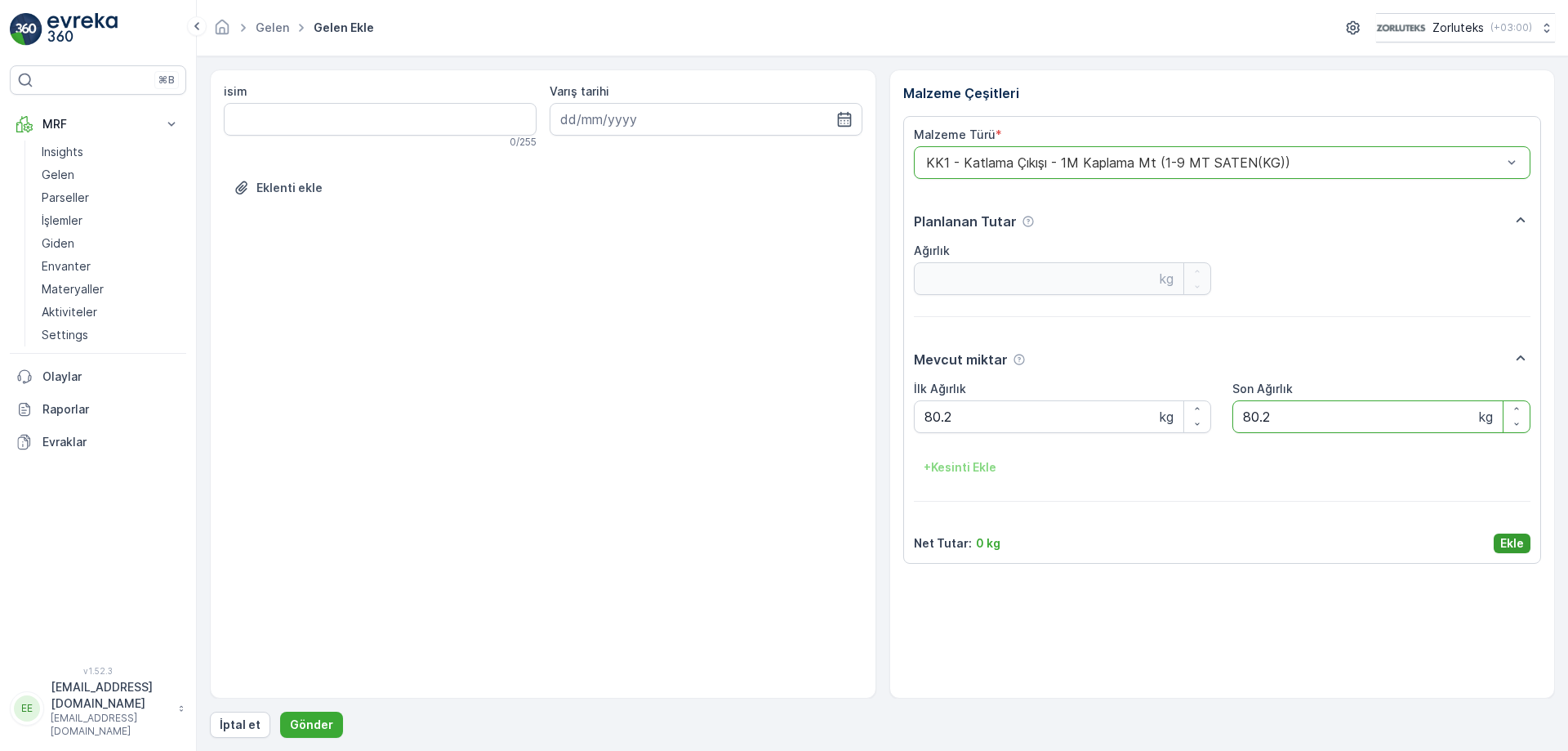
click at [1519, 547] on p "Ekle" at bounding box center [1512, 542] width 24 height 16
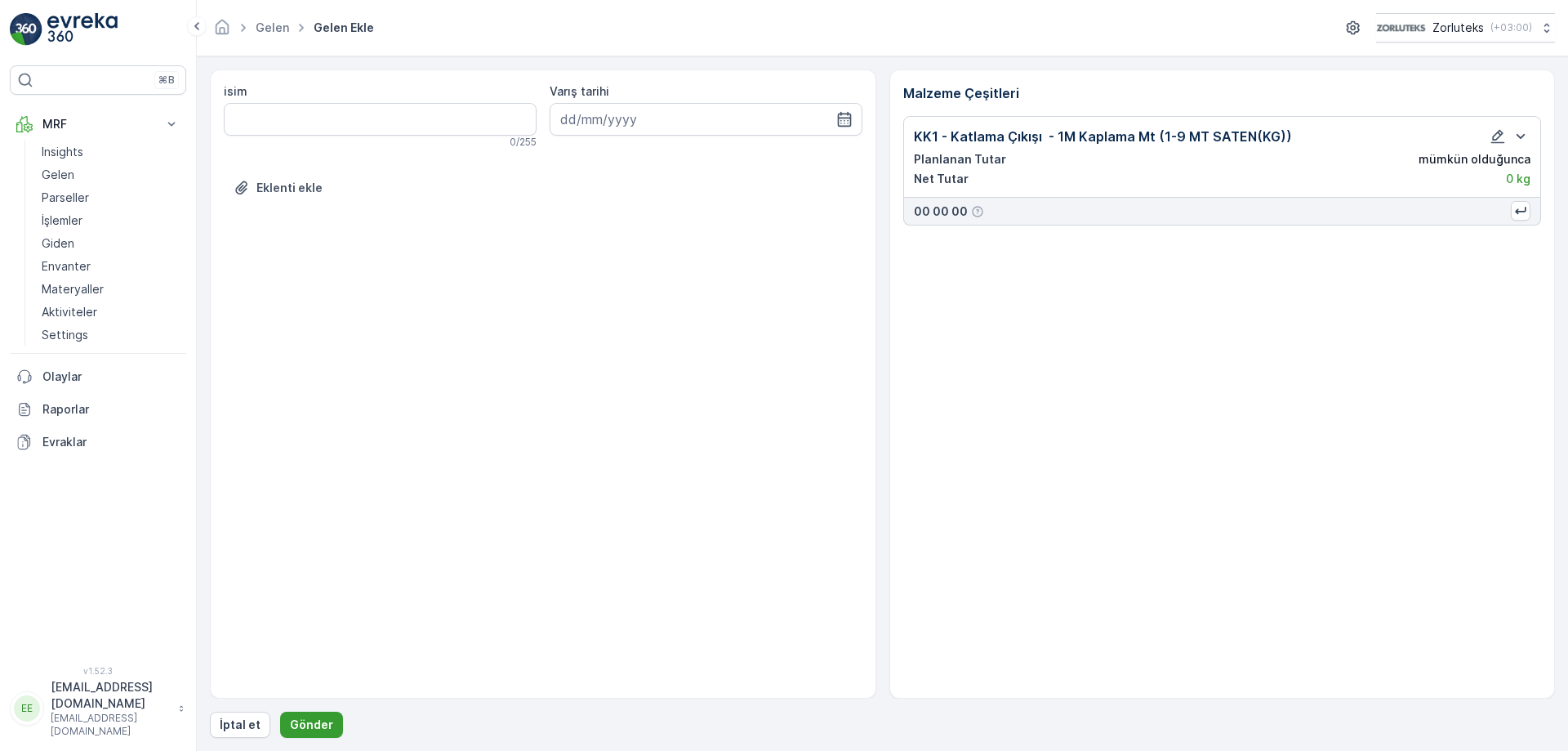
click at [324, 721] on p "Gönder" at bounding box center [311, 724] width 44 height 16
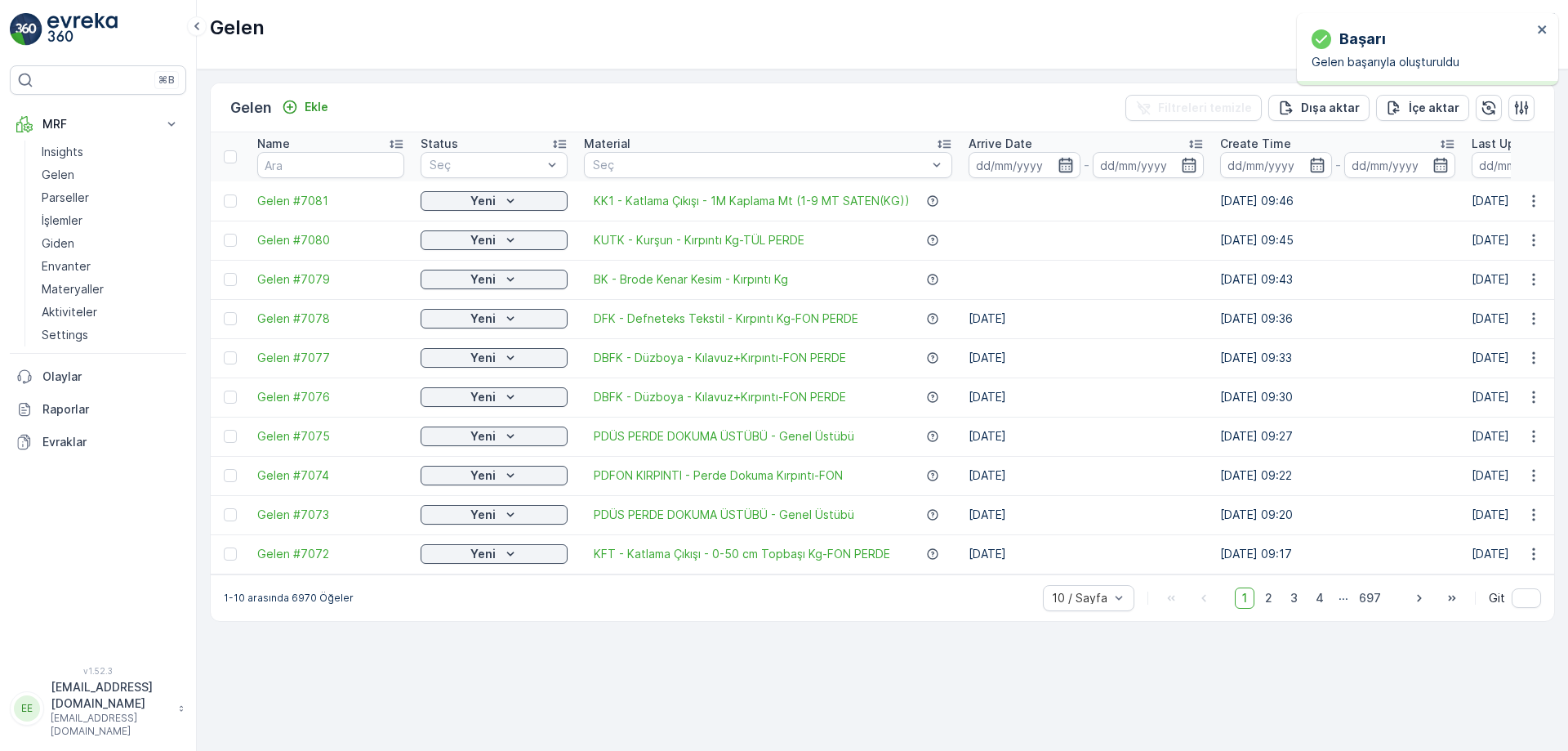
click at [1062, 165] on icon "button" at bounding box center [1065, 164] width 16 height 16
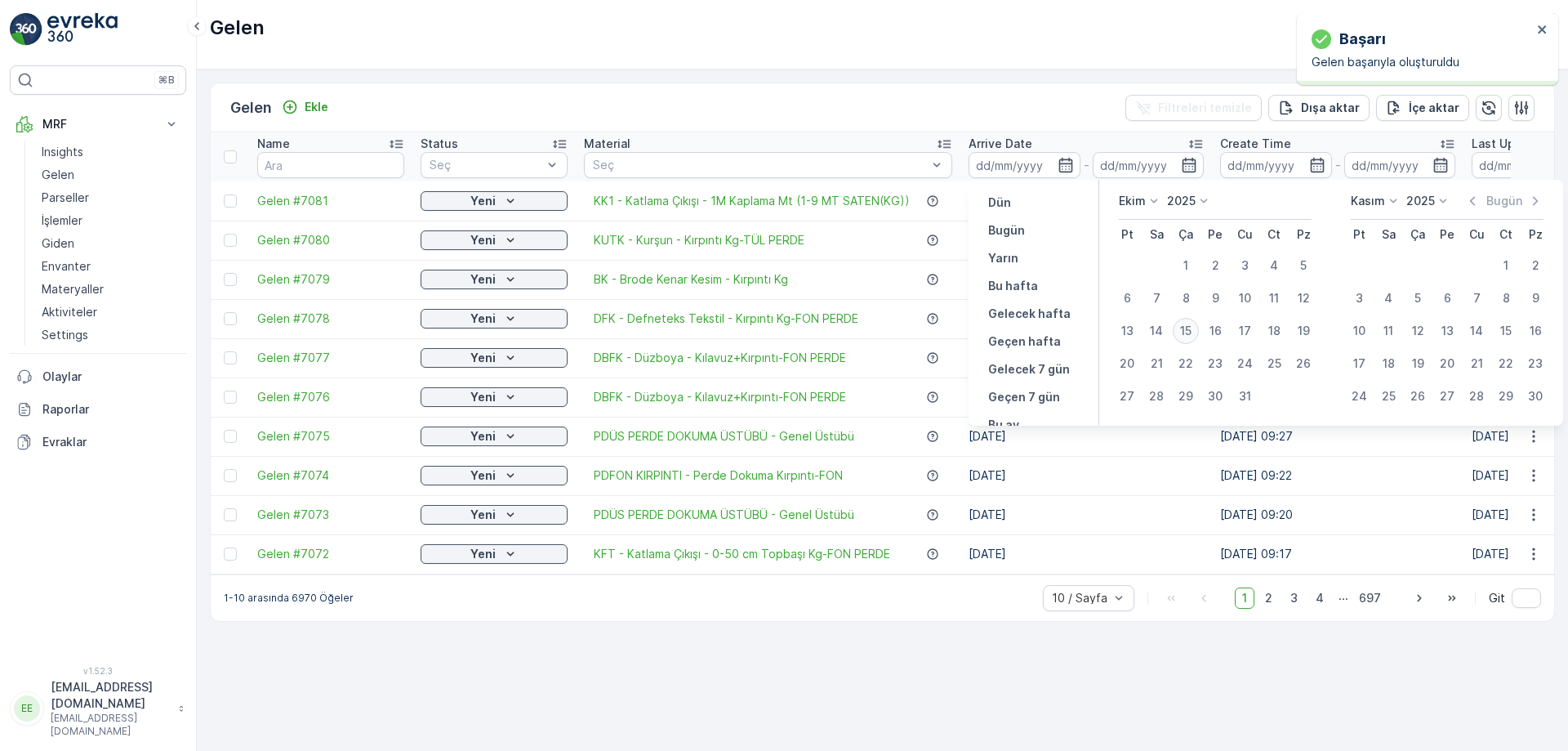
click at [1185, 334] on div "15" at bounding box center [1185, 331] width 26 height 26
type input "[DATE]"
click at [1189, 332] on div "15" at bounding box center [1185, 331] width 26 height 26
type input "[DATE]"
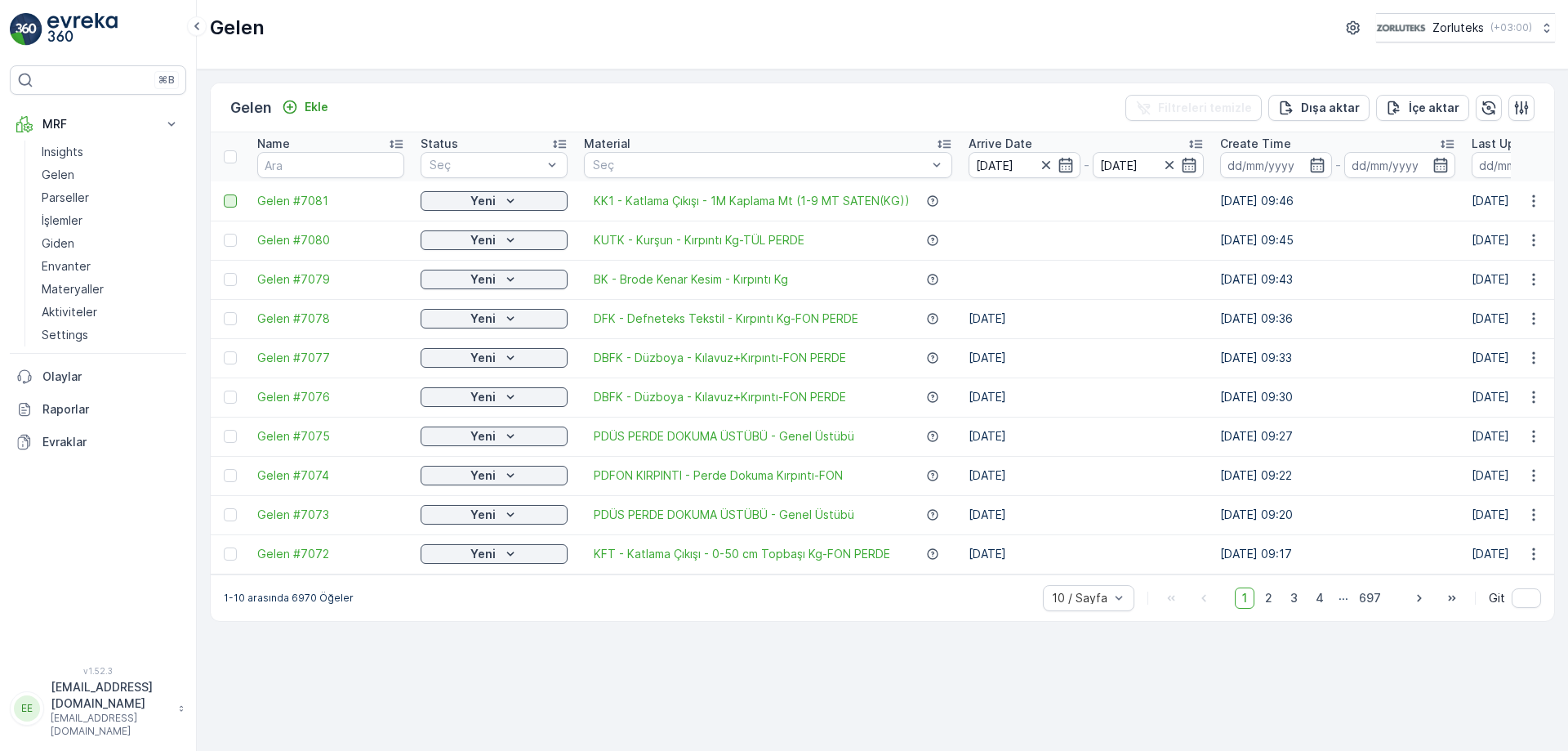
click at [232, 204] on div at bounding box center [231, 201] width 14 height 14
click at [224, 194] on input "checkbox" at bounding box center [224, 194] width 0 height 0
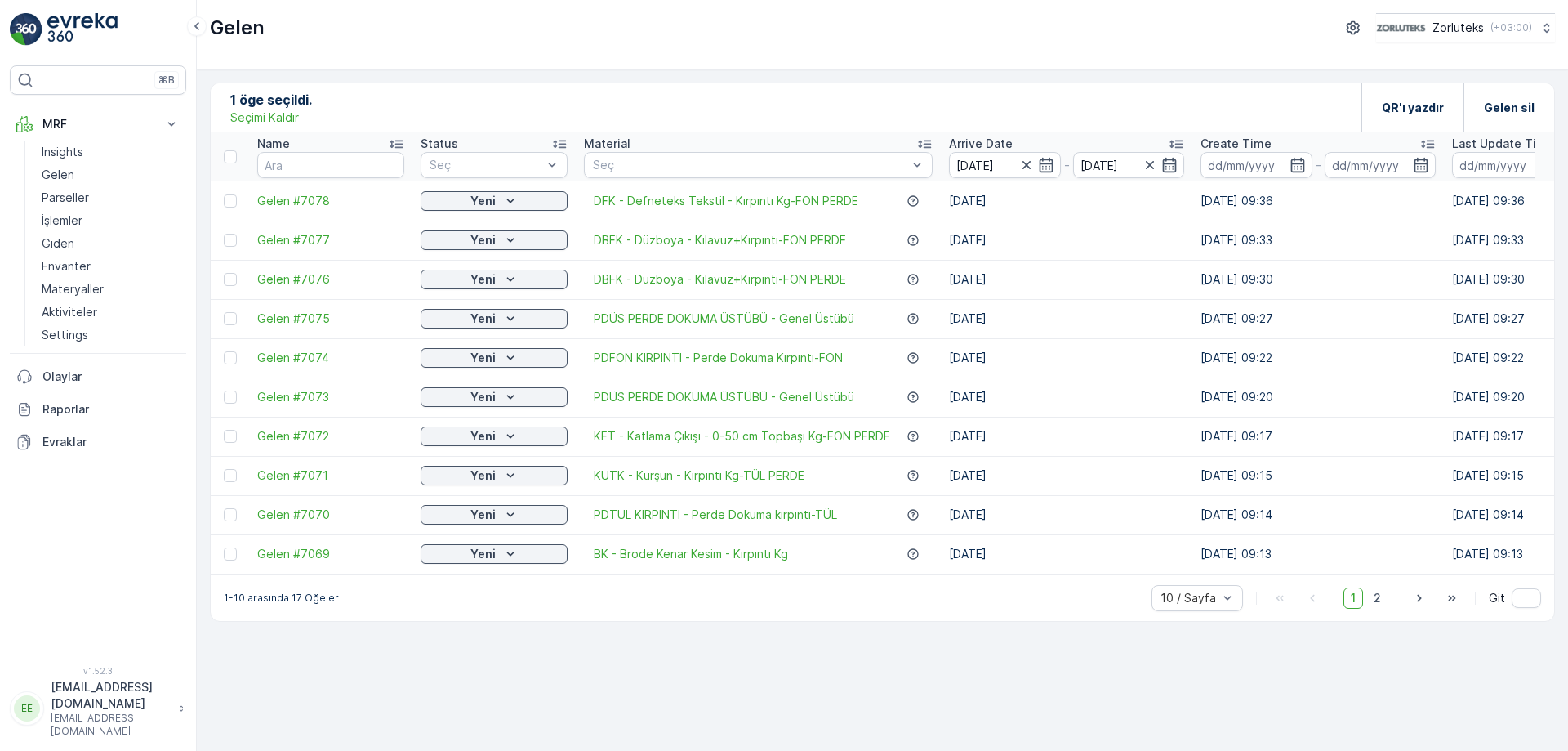
drag, startPoint x: 230, startPoint y: 201, endPoint x: 236, endPoint y: 223, distance: 22.8
click at [231, 198] on div at bounding box center [231, 201] width 14 height 14
click at [224, 194] on input "checkbox" at bounding box center [224, 194] width 0 height 0
click at [1407, 95] on div "QR'ı yazdır" at bounding box center [1413, 107] width 62 height 48
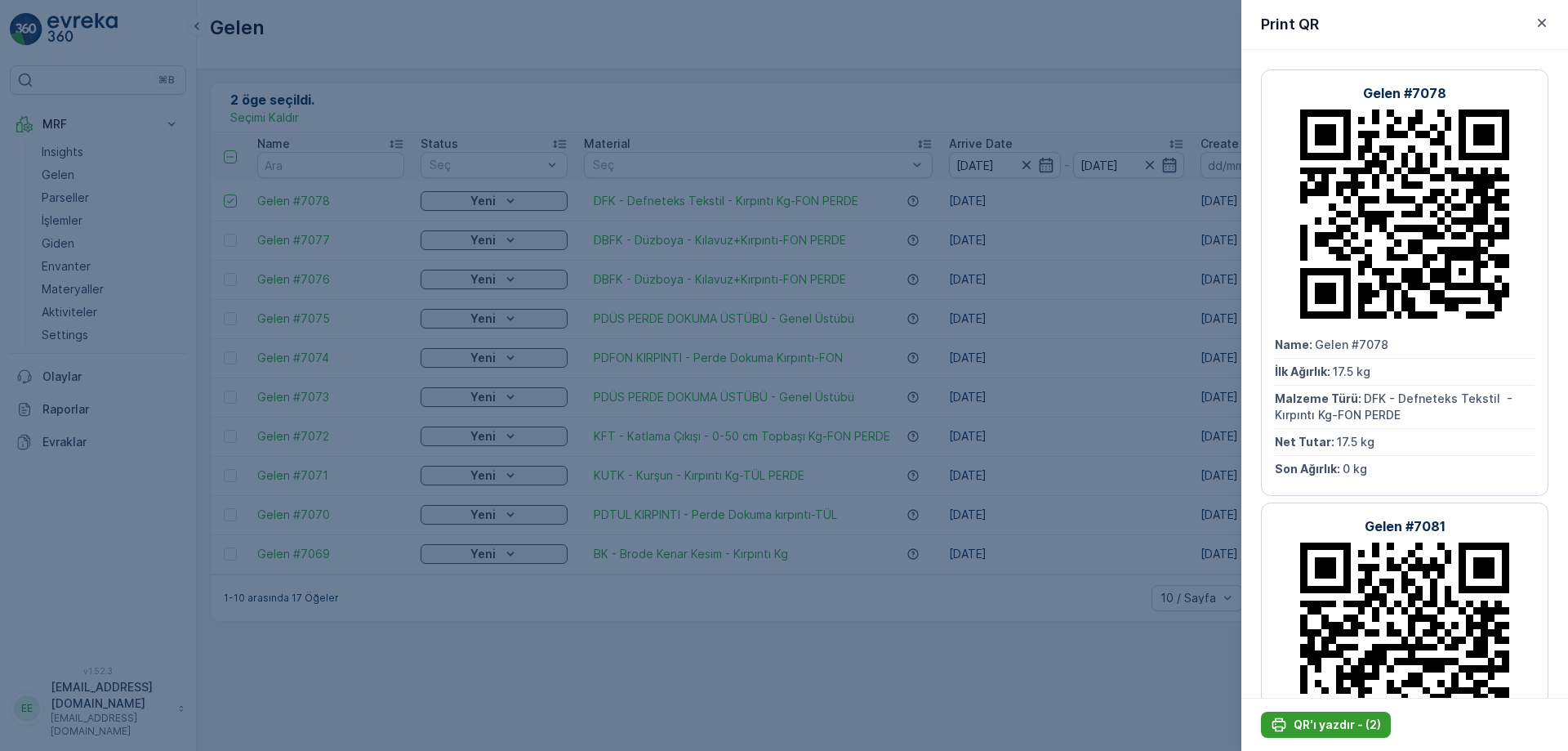
click at [1306, 726] on p "QR'ı yazdır - (2)" at bounding box center [1338, 724] width 87 height 16
click at [818, 31] on div at bounding box center [784, 375] width 1568 height 751
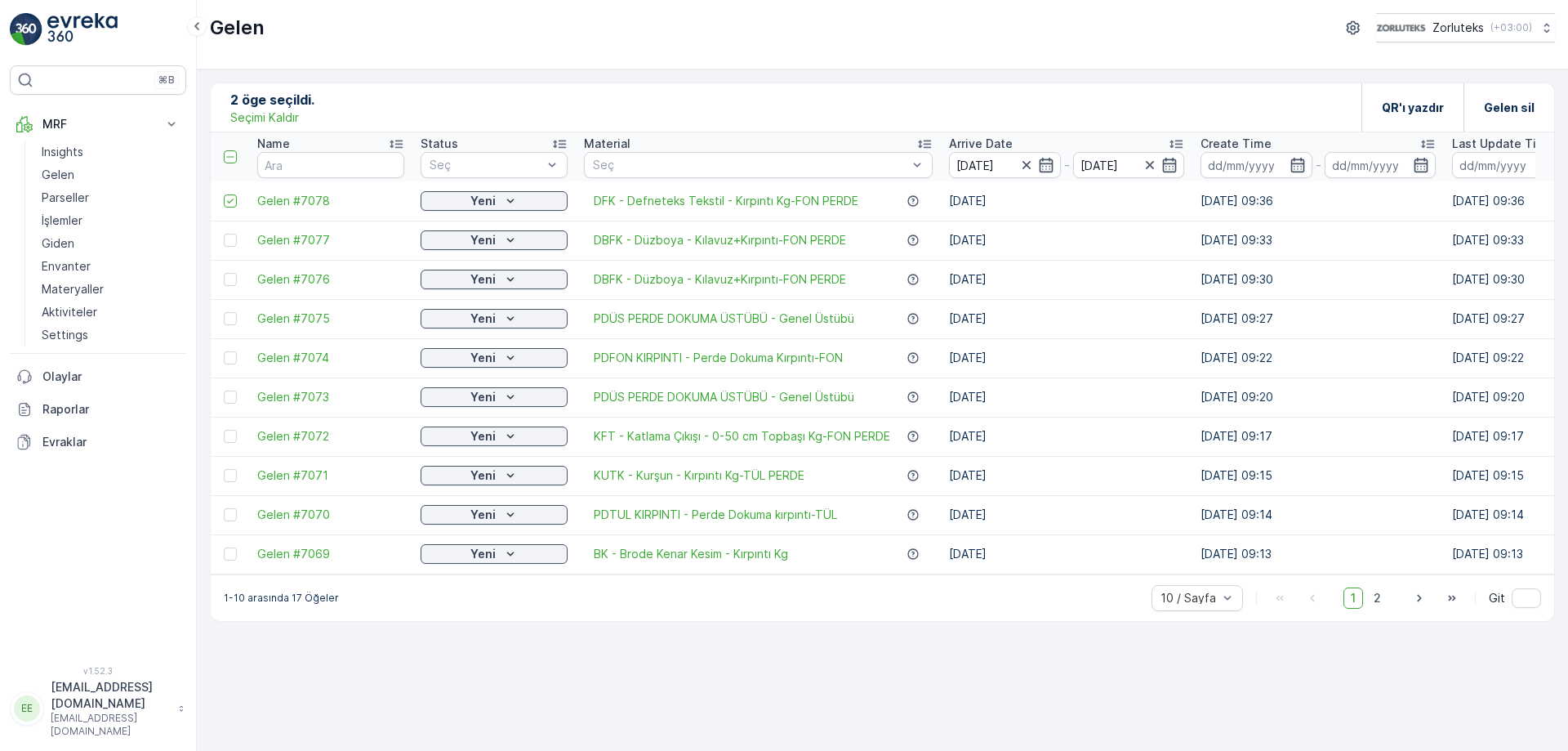
click at [239, 203] on div at bounding box center [233, 201] width 17 height 14
click at [224, 194] on input "checkbox" at bounding box center [224, 194] width 0 height 0
click at [49, 178] on p "Gelen" at bounding box center [58, 174] width 33 height 16
click at [49, 177] on p "Gelen" at bounding box center [58, 174] width 33 height 16
click at [50, 176] on p "Gelen" at bounding box center [58, 174] width 33 height 16
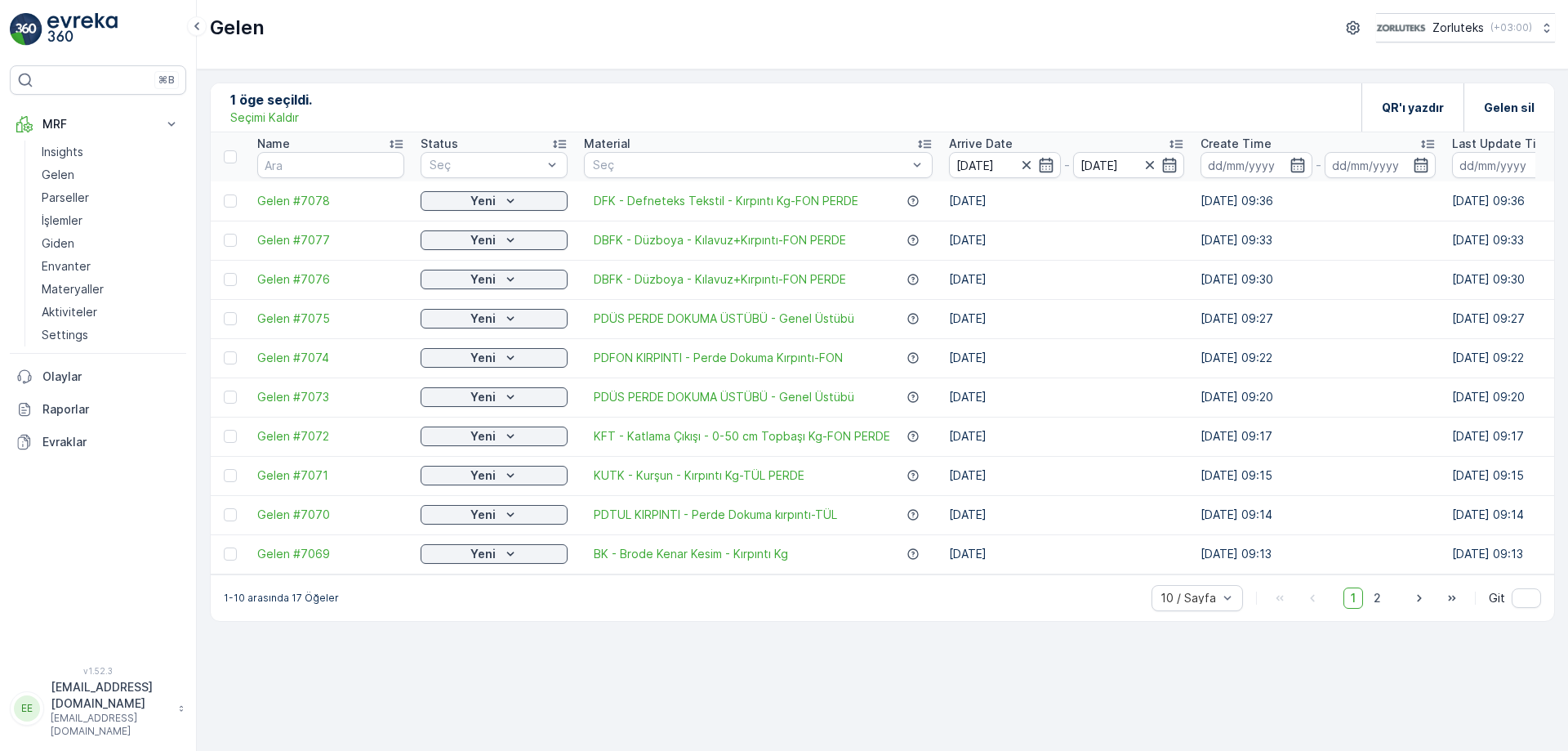
click at [568, 76] on div "1 öge seçildi. Seçimi Kaldır QR'ı yazdır Gelen sil Name Status Seç Material Seç…" at bounding box center [883, 410] width 1372 height 681
click at [177, 122] on icon at bounding box center [171, 124] width 16 height 16
click at [168, 126] on icon at bounding box center [171, 124] width 16 height 16
click at [82, 179] on link "Gelen" at bounding box center [110, 175] width 151 height 23
click at [73, 175] on link "Gelen" at bounding box center [110, 175] width 151 height 23
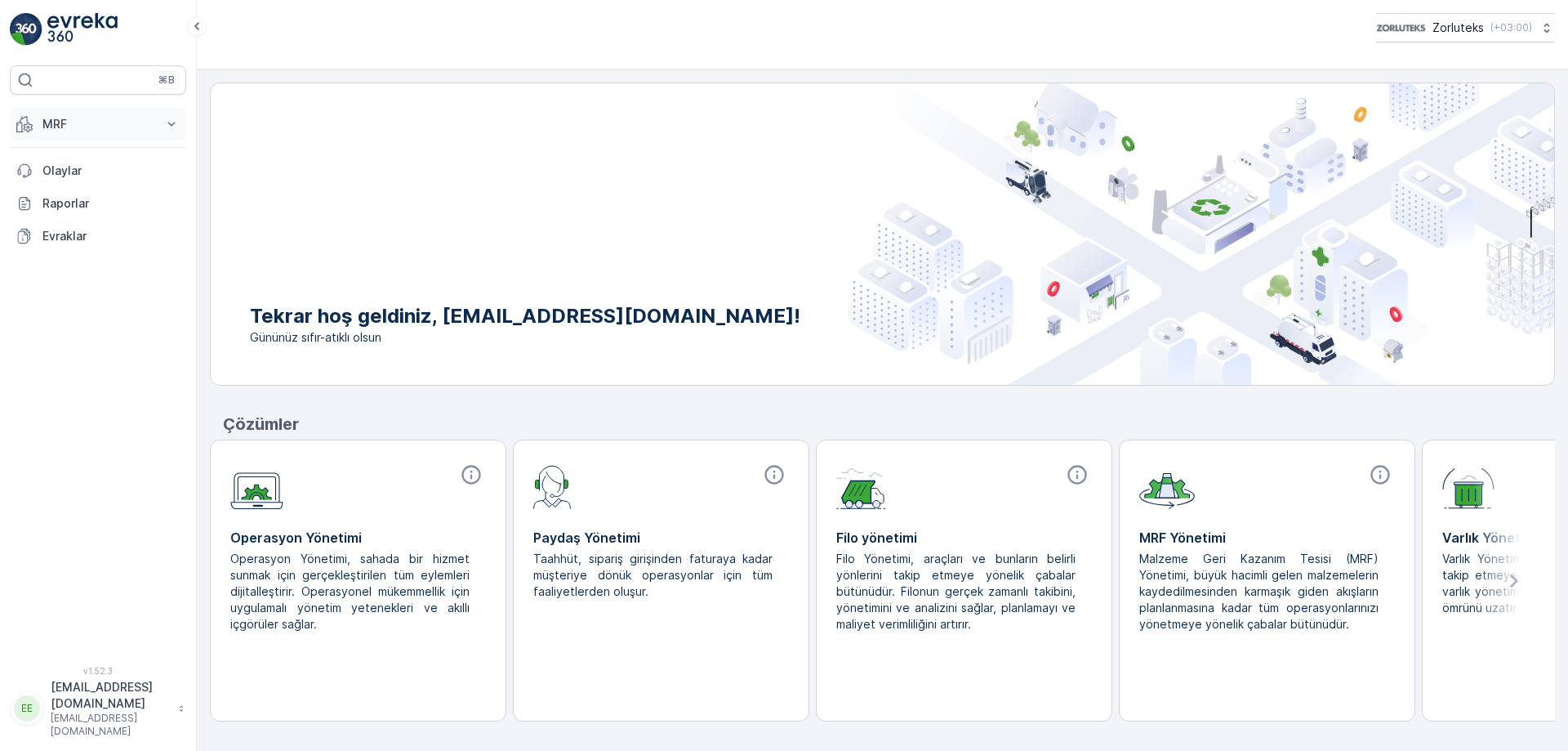
click at [168, 124] on icon at bounding box center [171, 124] width 16 height 16
click at [62, 175] on p "Gelen" at bounding box center [58, 174] width 33 height 16
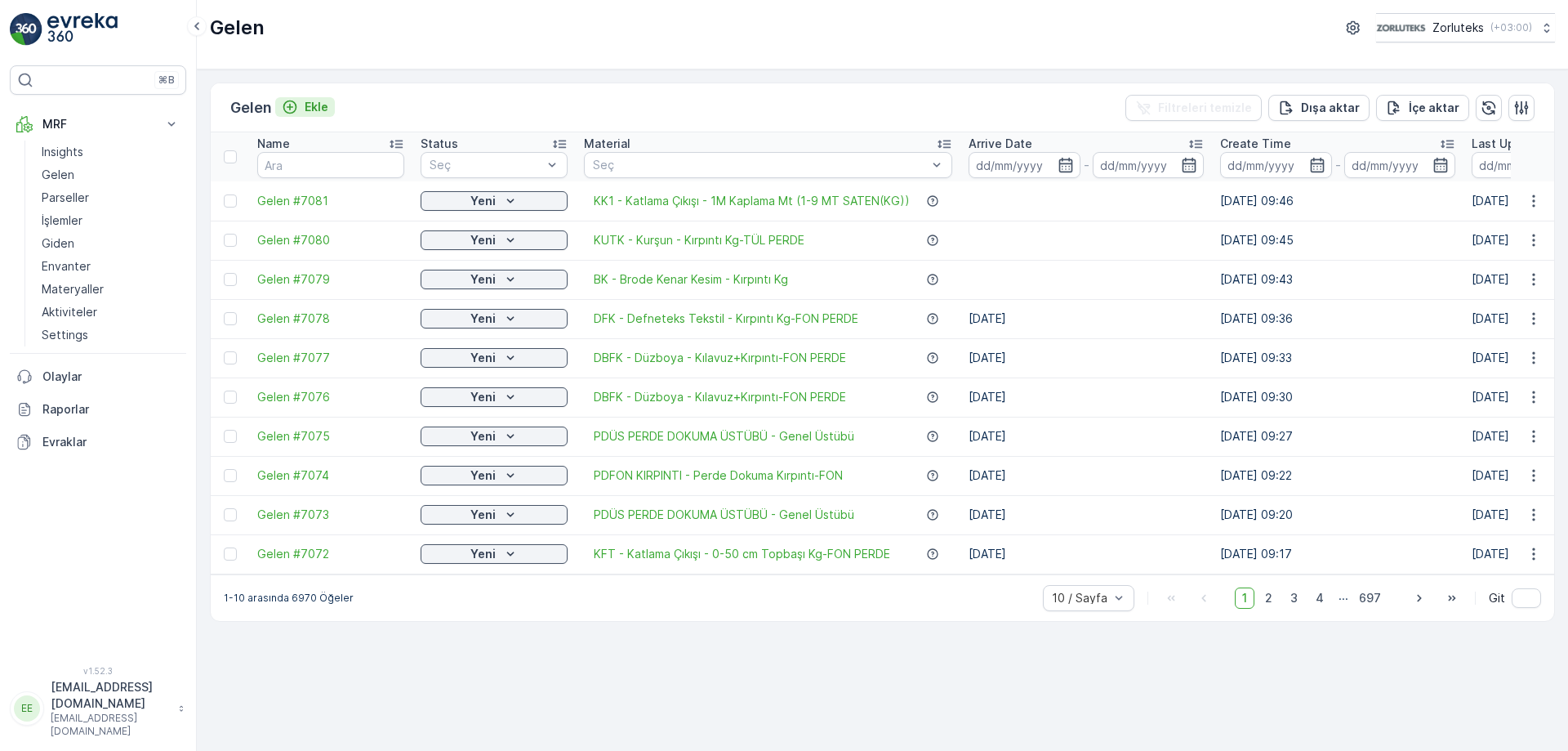
click at [316, 104] on p "Ekle" at bounding box center [316, 106] width 24 height 16
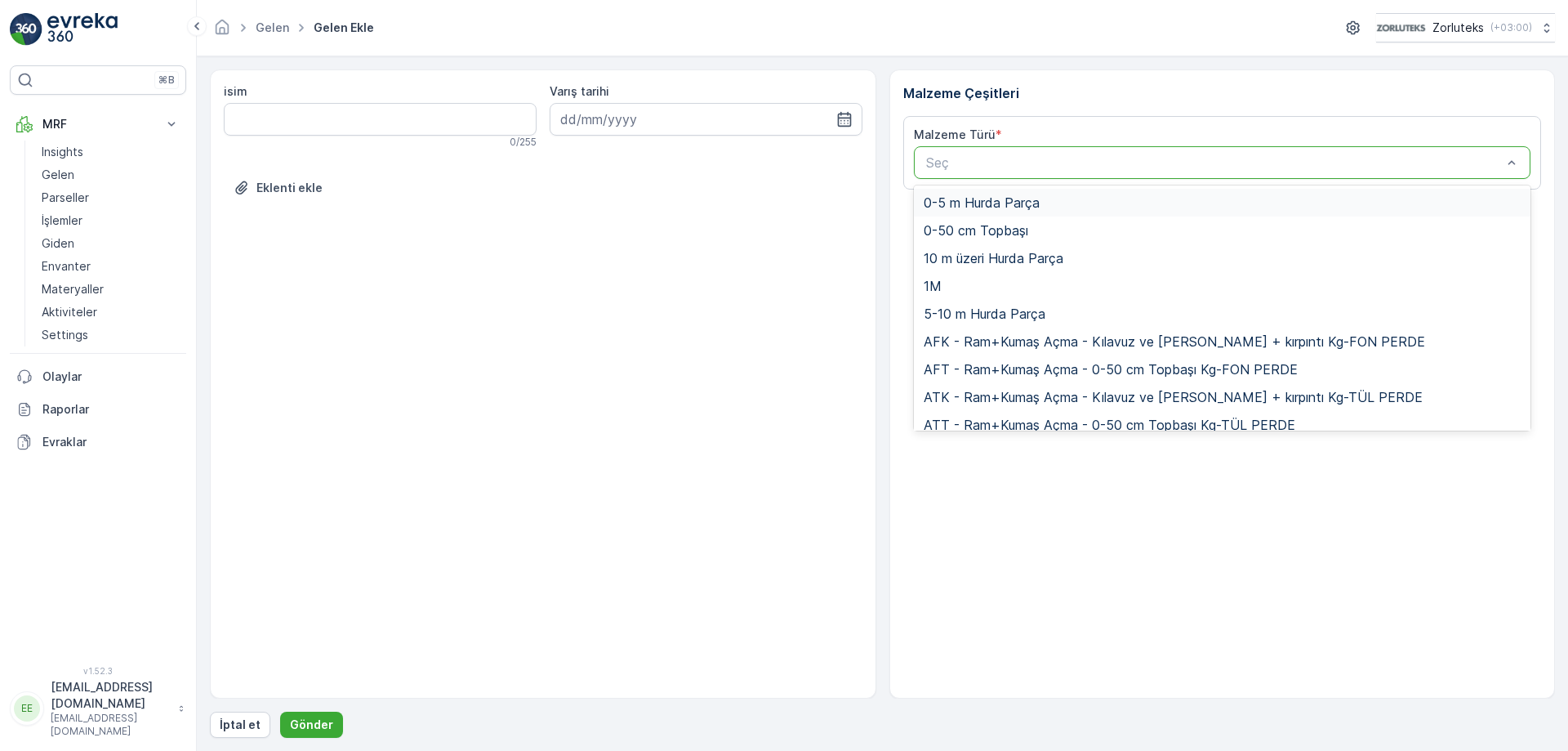
click at [960, 163] on div at bounding box center [1215, 162] width 580 height 14
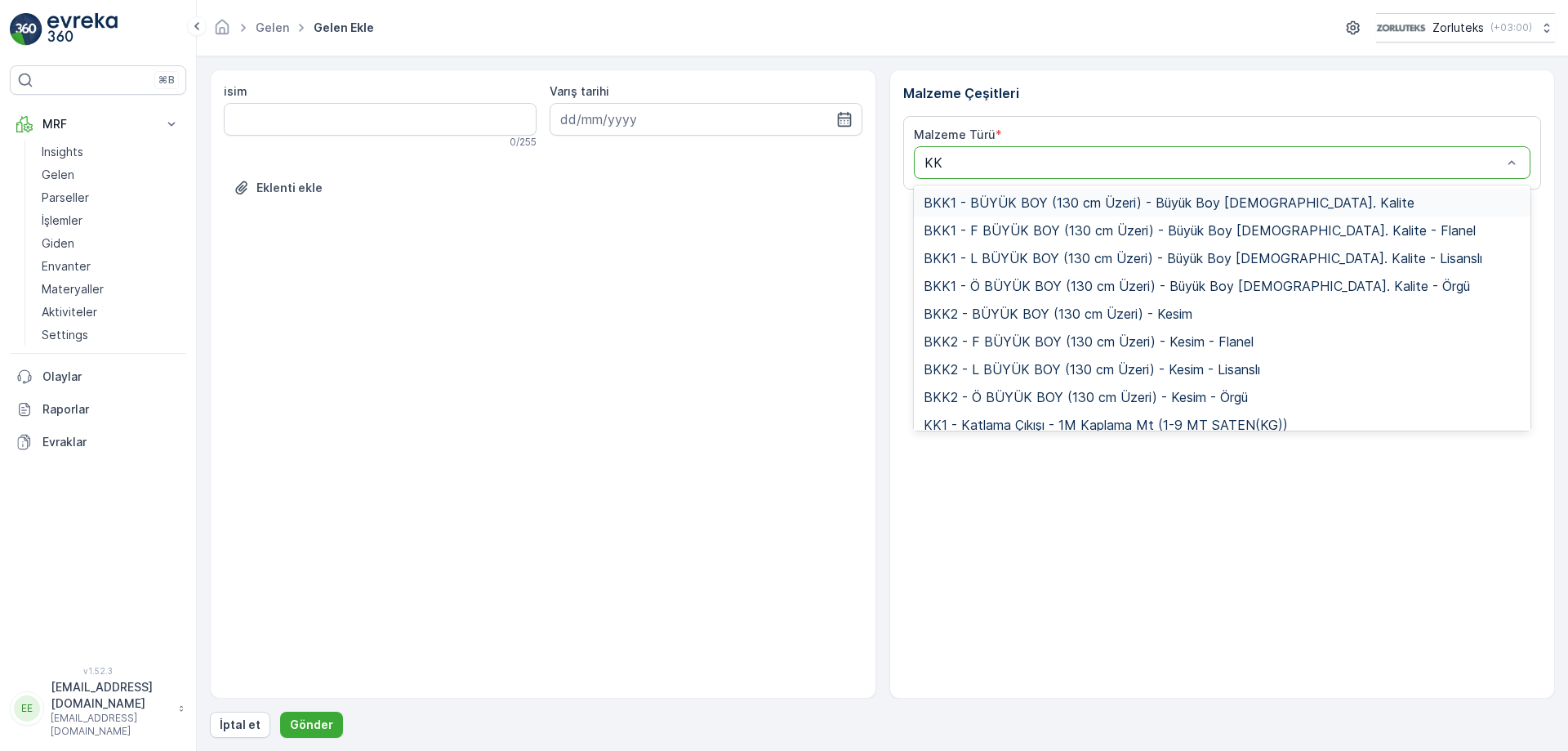
type input "KKT"
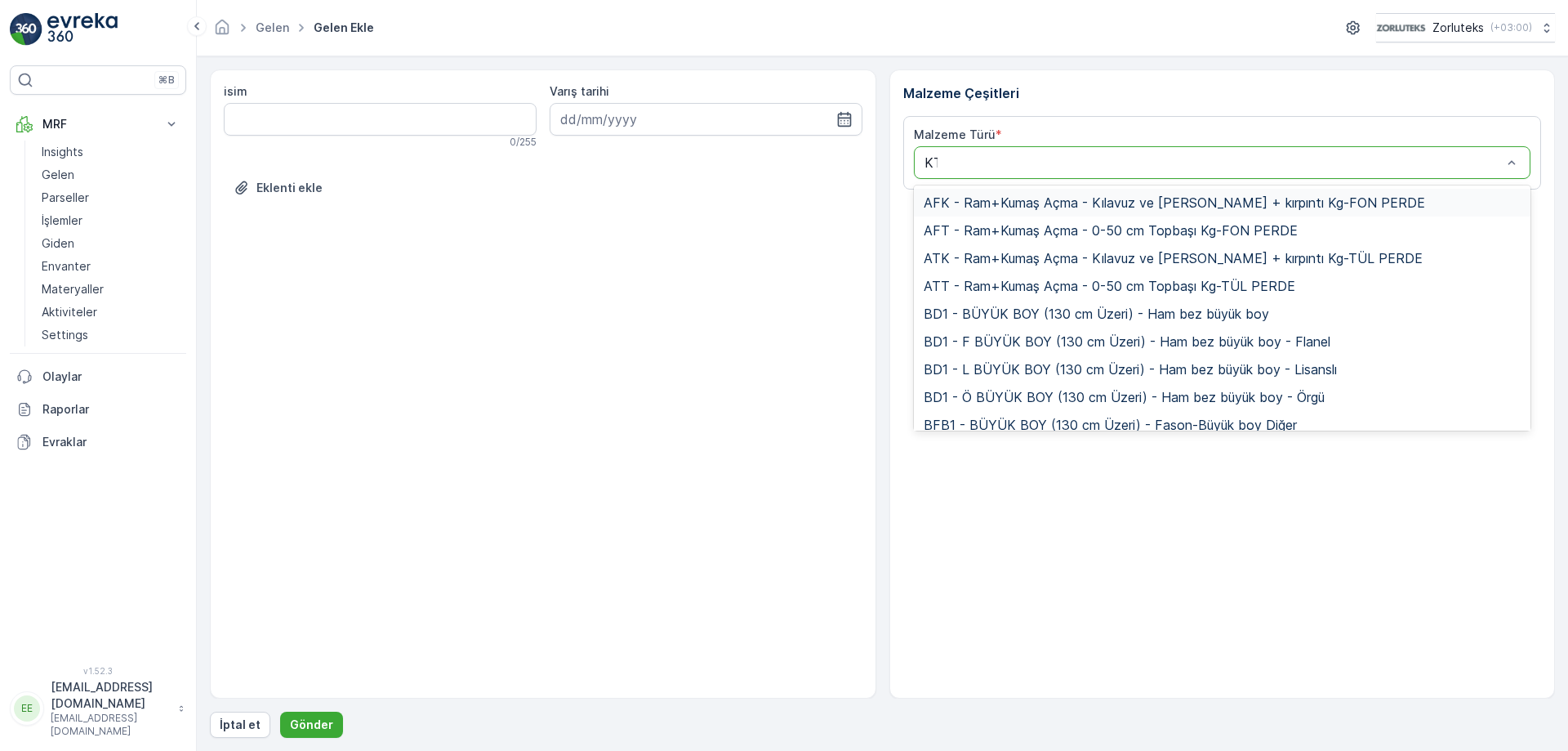
type input "KTT"
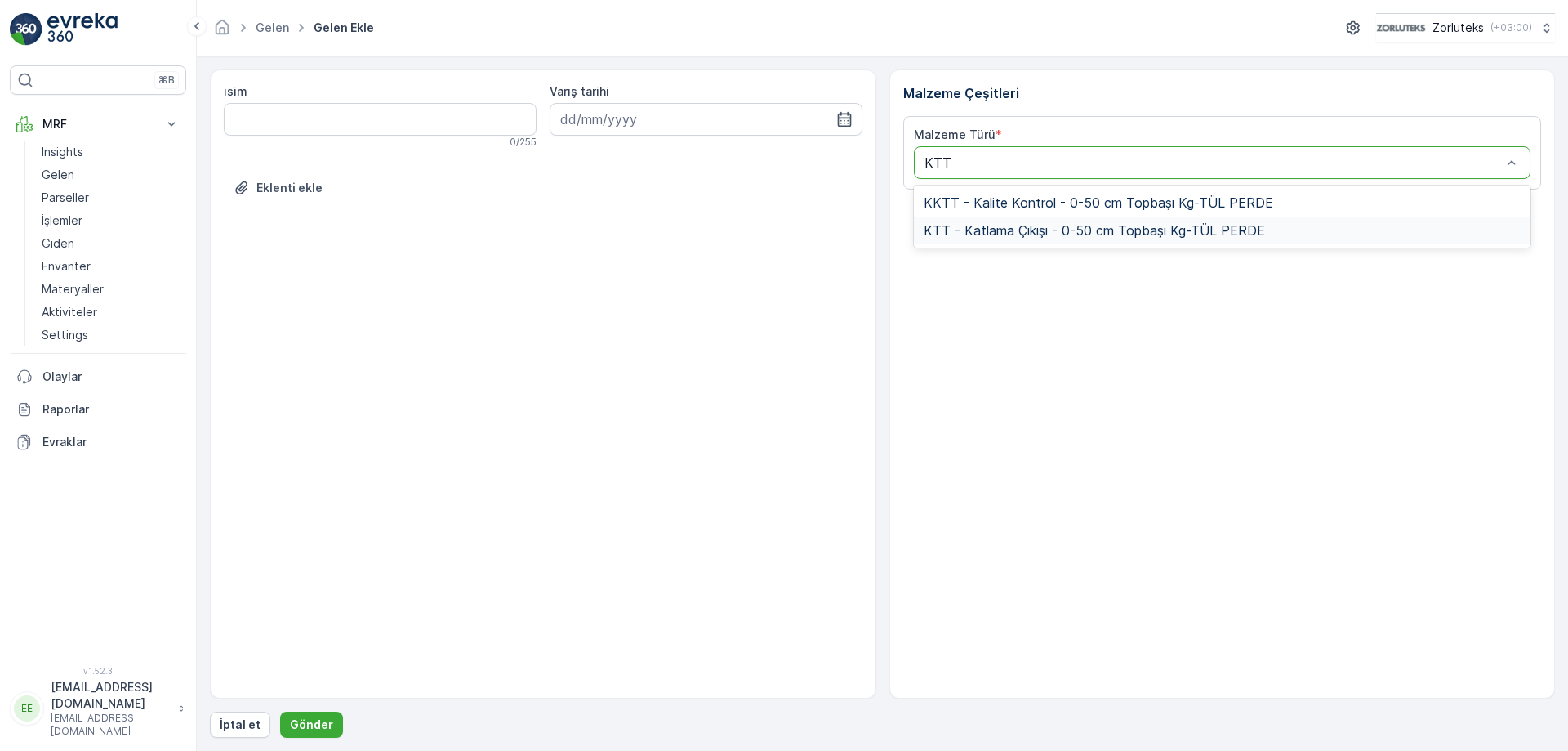
click at [1046, 230] on span "KTT - Katlama Çıkışı - 0-50 cm Topbaşı Kg-TÜL PERDE" at bounding box center [1094, 230] width 341 height 14
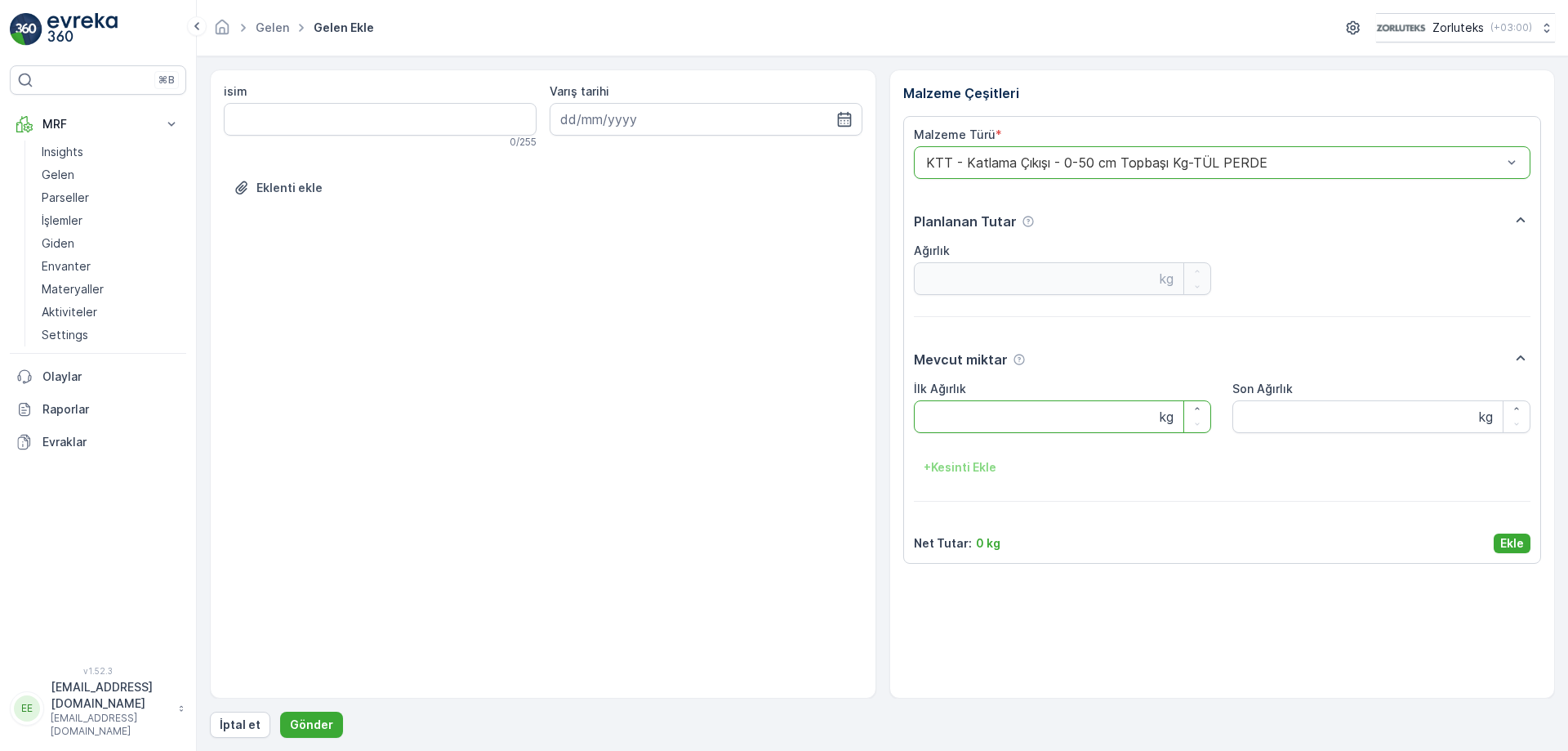
click at [973, 420] on Ağırlık "İlk Ağırlık" at bounding box center [1063, 417] width 298 height 33
click at [850, 118] on icon "button" at bounding box center [844, 119] width 14 height 14
click at [636, 290] on div "15" at bounding box center [636, 288] width 26 height 26
type input "[DATE]"
click at [1003, 420] on Ağırlık "İlk Ağırlık" at bounding box center [1063, 417] width 298 height 33
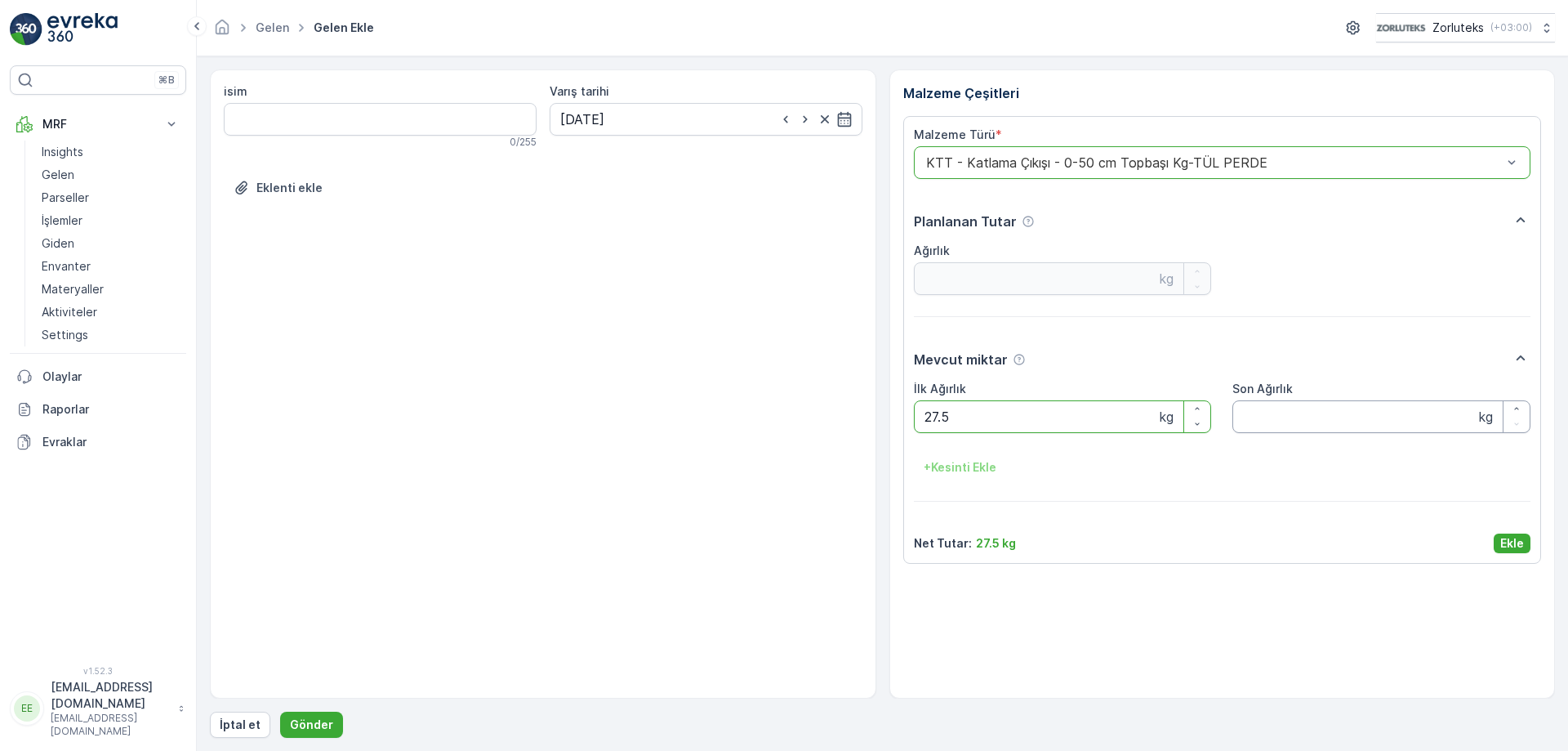
type Ağırlık "27.5"
click at [1325, 421] on Ağırlık "Son Ağırlık" at bounding box center [1381, 417] width 298 height 33
type Ağırlık "27.5"
click at [1515, 535] on p "Ekle" at bounding box center [1512, 542] width 24 height 16
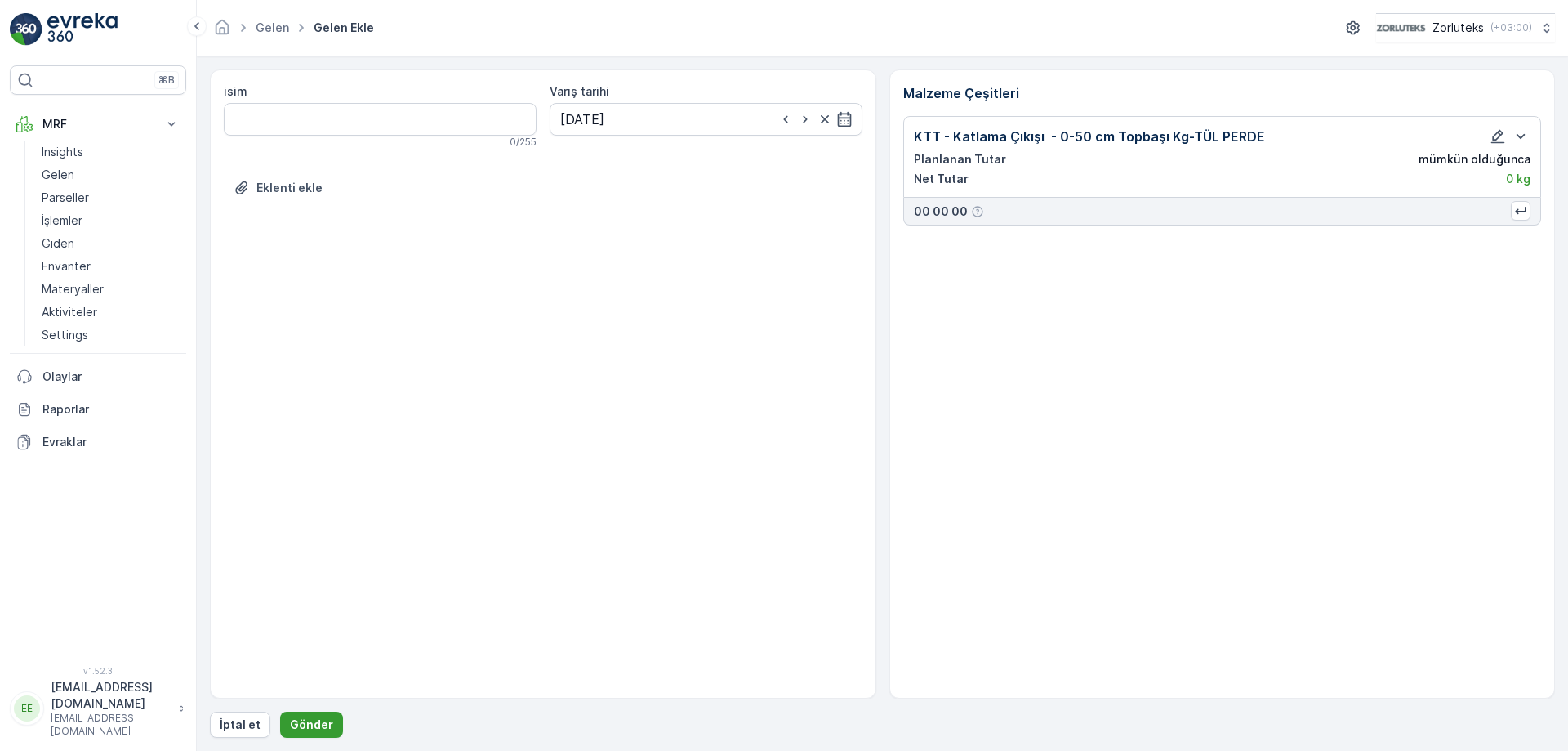
drag, startPoint x: 287, startPoint y: 717, endPoint x: 295, endPoint y: 721, distance: 8.9
click at [295, 721] on button "Gönder" at bounding box center [311, 724] width 63 height 26
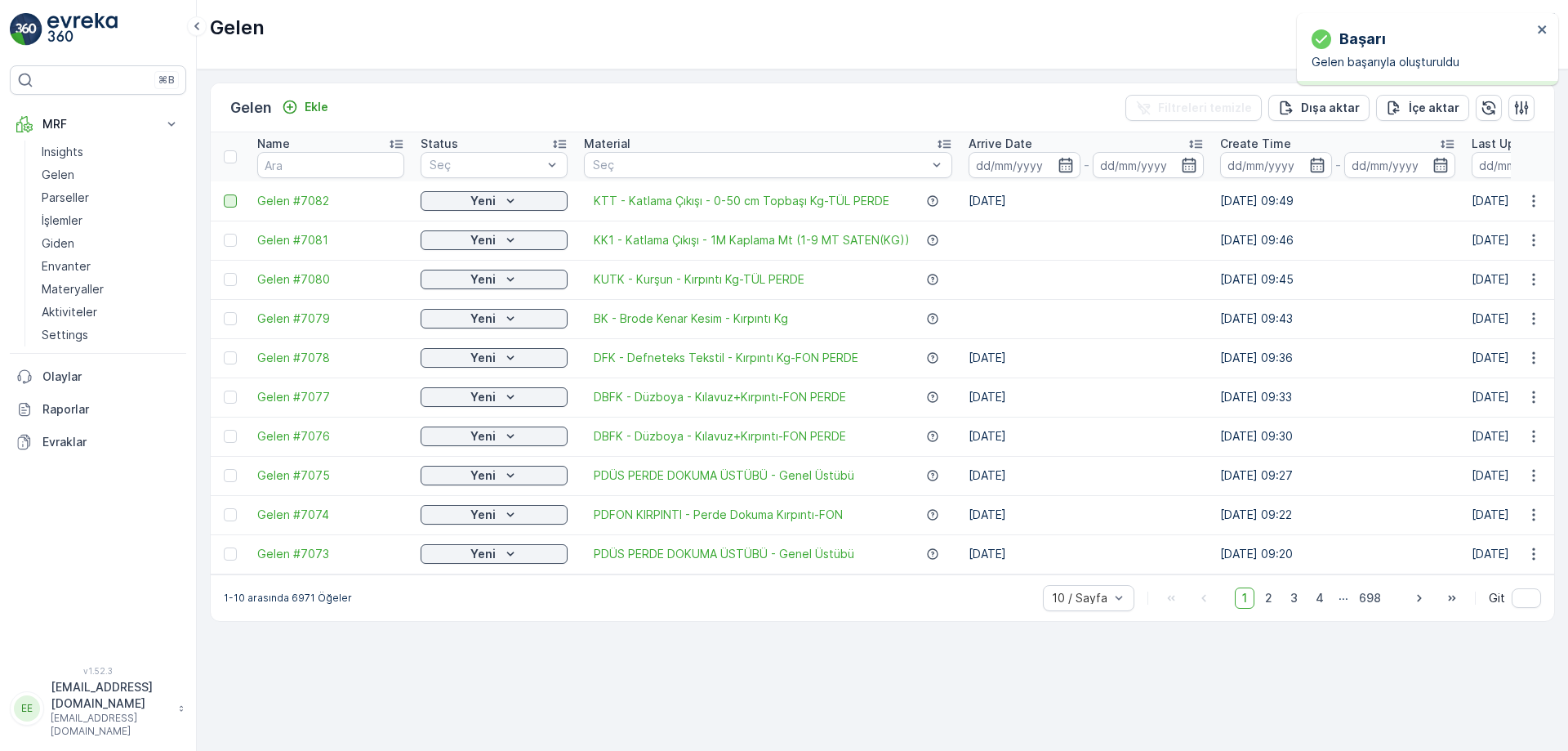
click at [229, 199] on div at bounding box center [231, 201] width 14 height 14
click at [224, 194] on input "checkbox" at bounding box center [224, 194] width 0 height 0
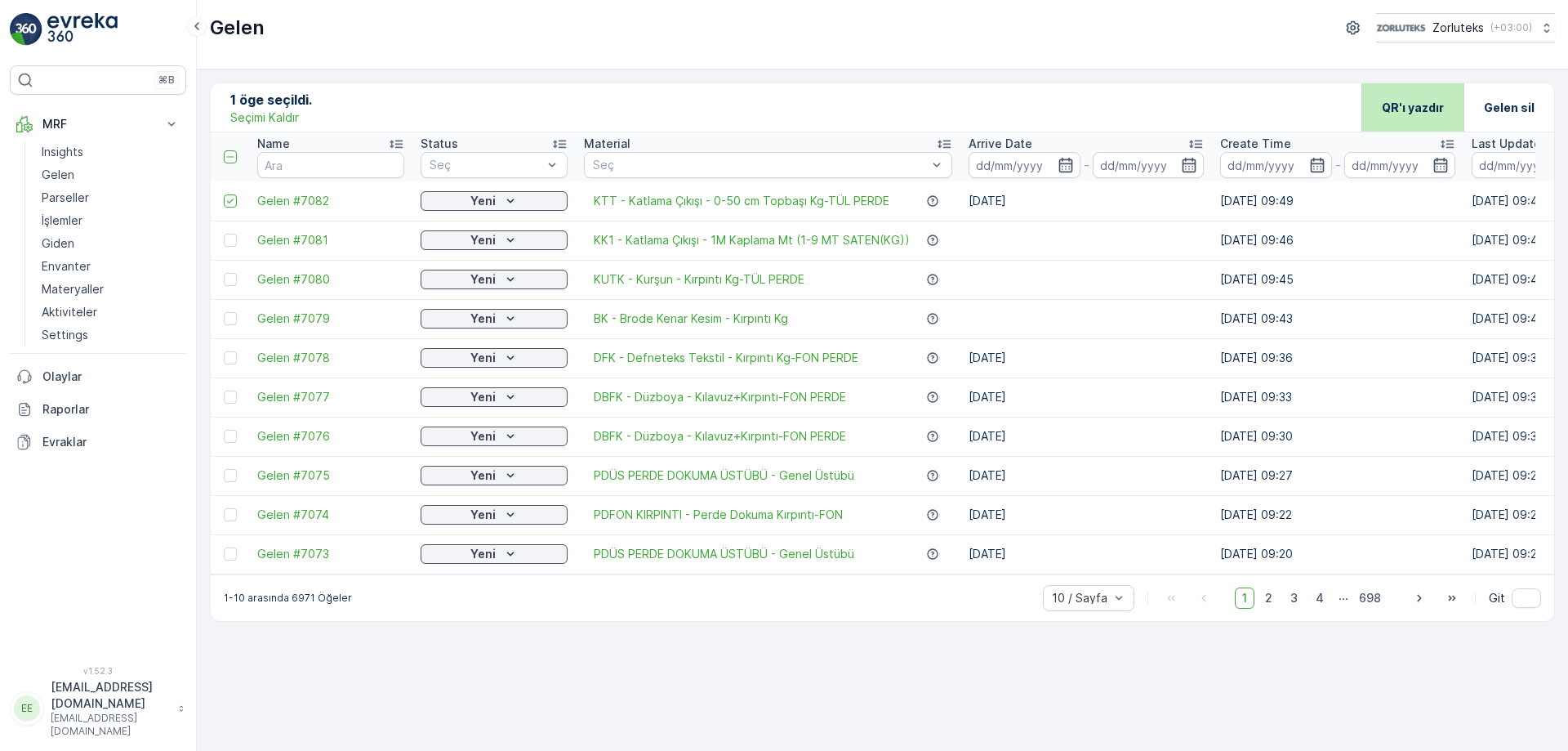
click at [1425, 96] on div "QR'ı yazdır" at bounding box center [1413, 107] width 62 height 48
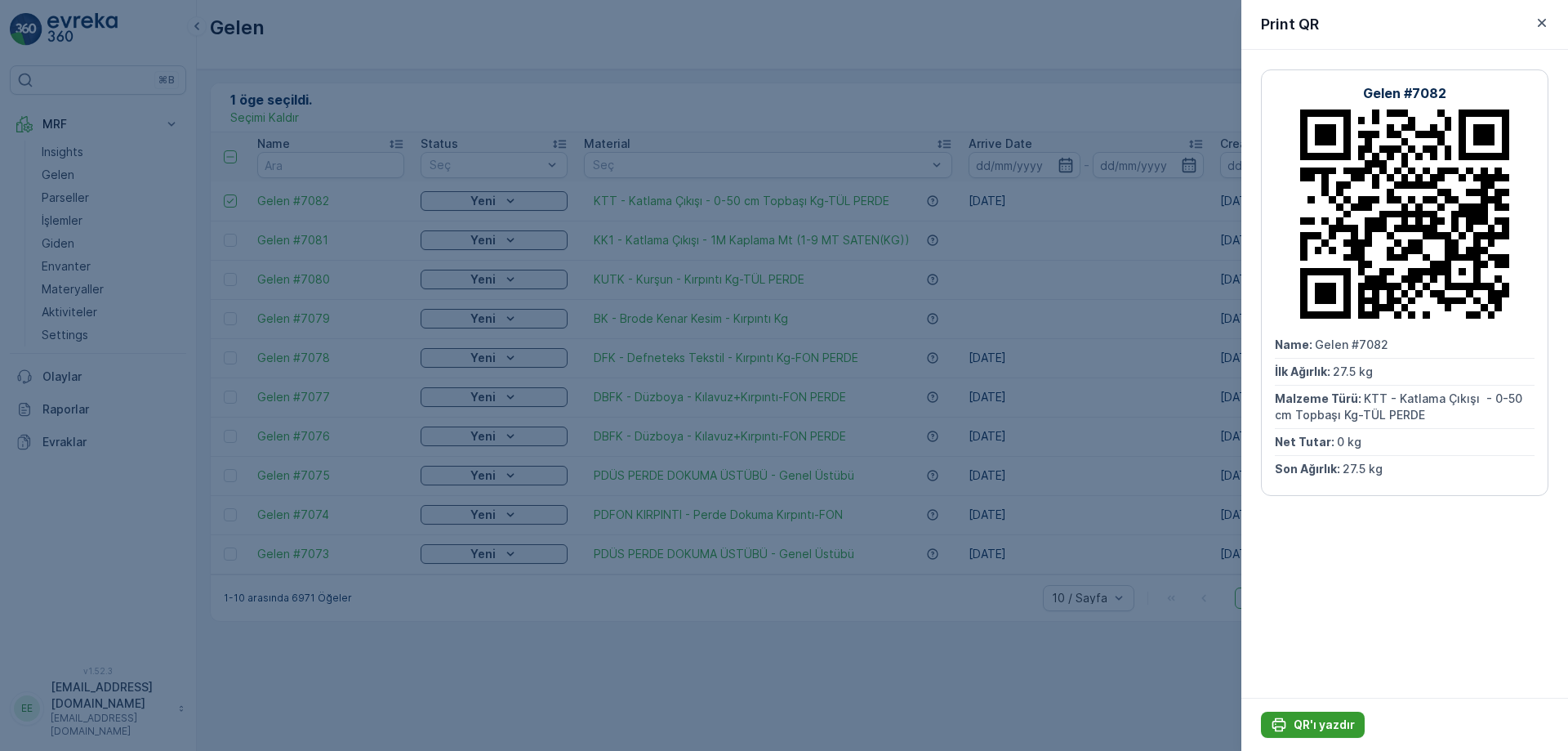
click at [1316, 731] on p "QR'ı yazdır" at bounding box center [1324, 724] width 61 height 16
click at [983, 32] on div at bounding box center [784, 375] width 1568 height 751
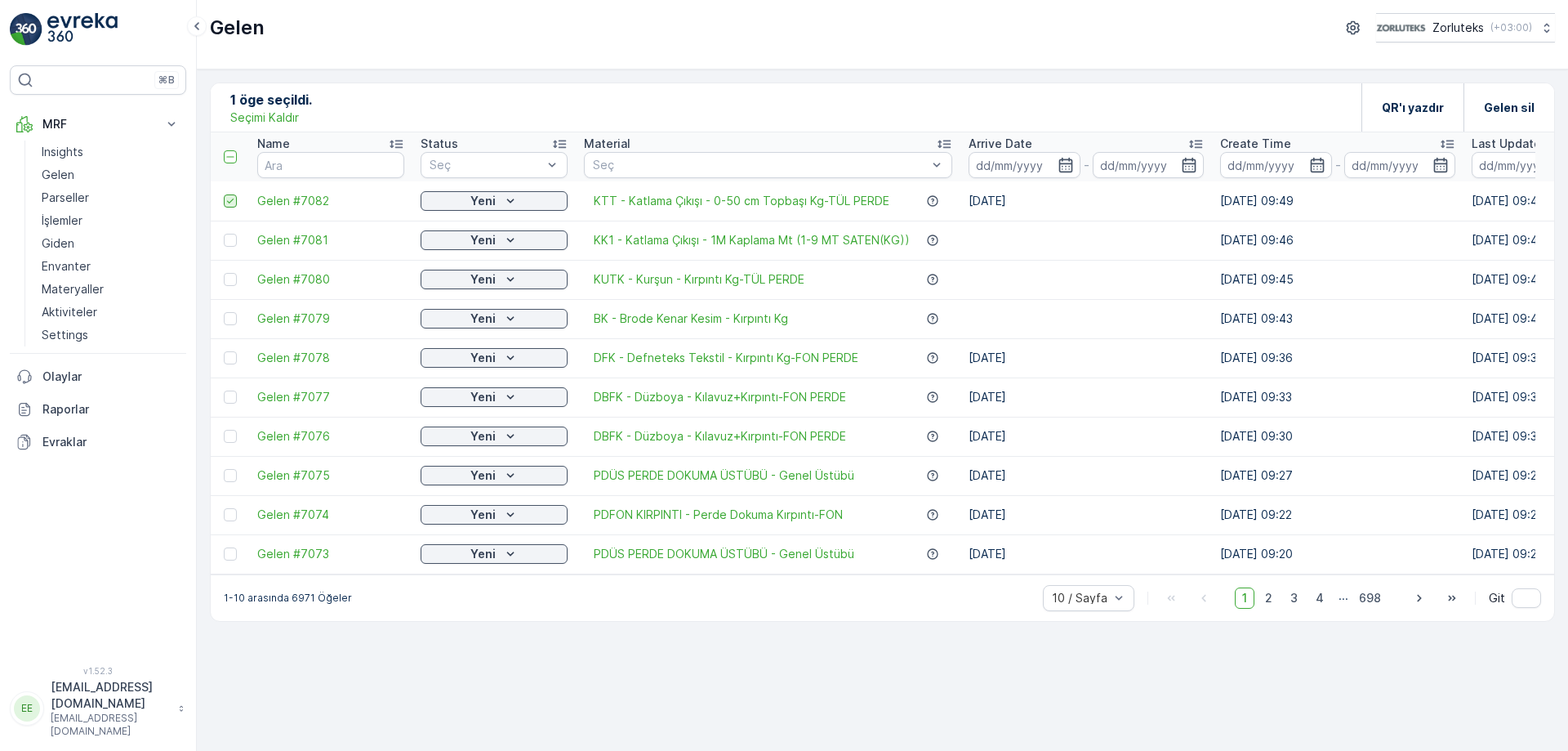
click at [235, 197] on icon at bounding box center [230, 201] width 12 height 12
click at [224, 194] on input "checkbox" at bounding box center [224, 194] width 0 height 0
click at [321, 108] on p "Ekle" at bounding box center [316, 106] width 24 height 16
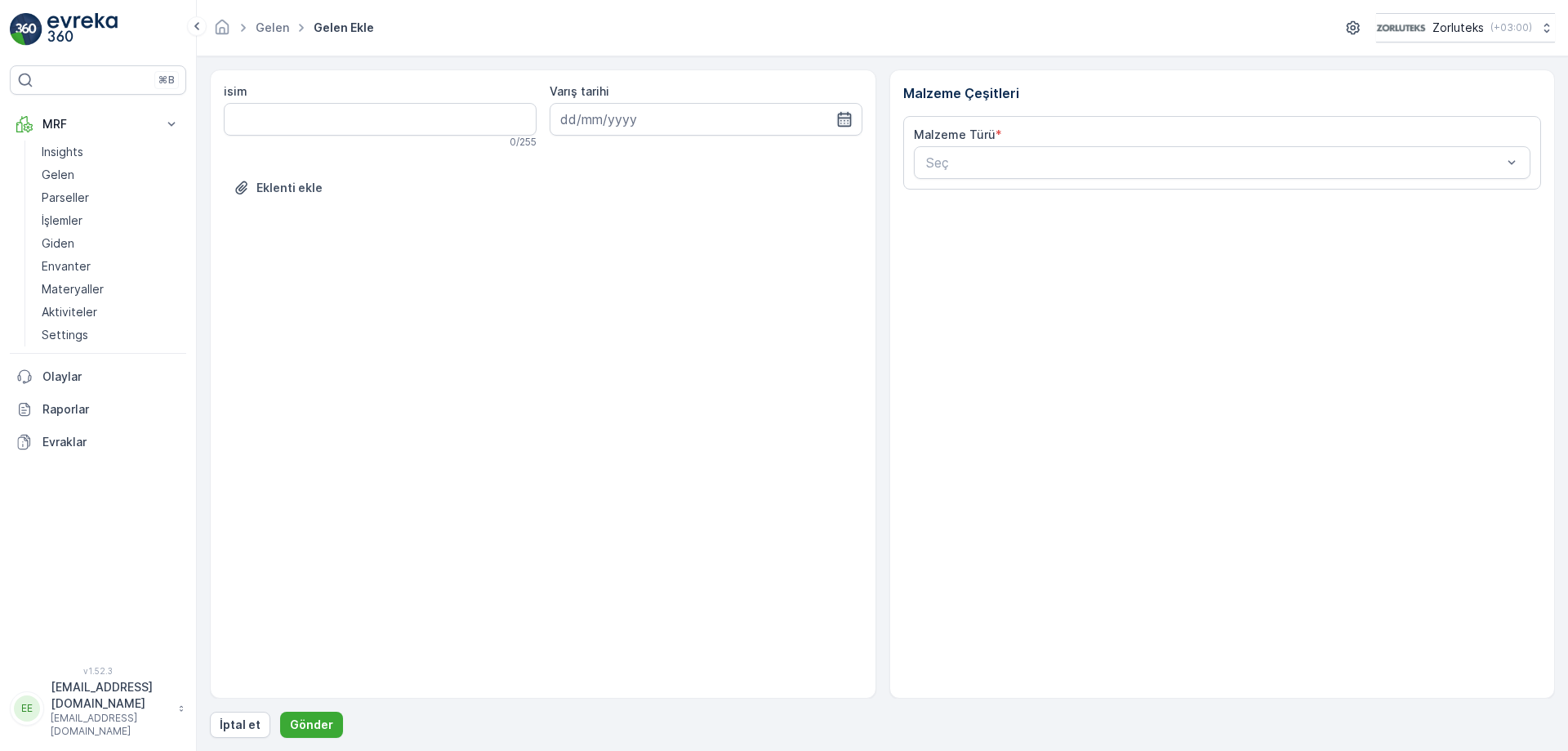
click at [836, 115] on icon "button" at bounding box center [844, 119] width 16 height 16
click at [625, 289] on div "15" at bounding box center [636, 288] width 26 height 26
type input "[DATE]"
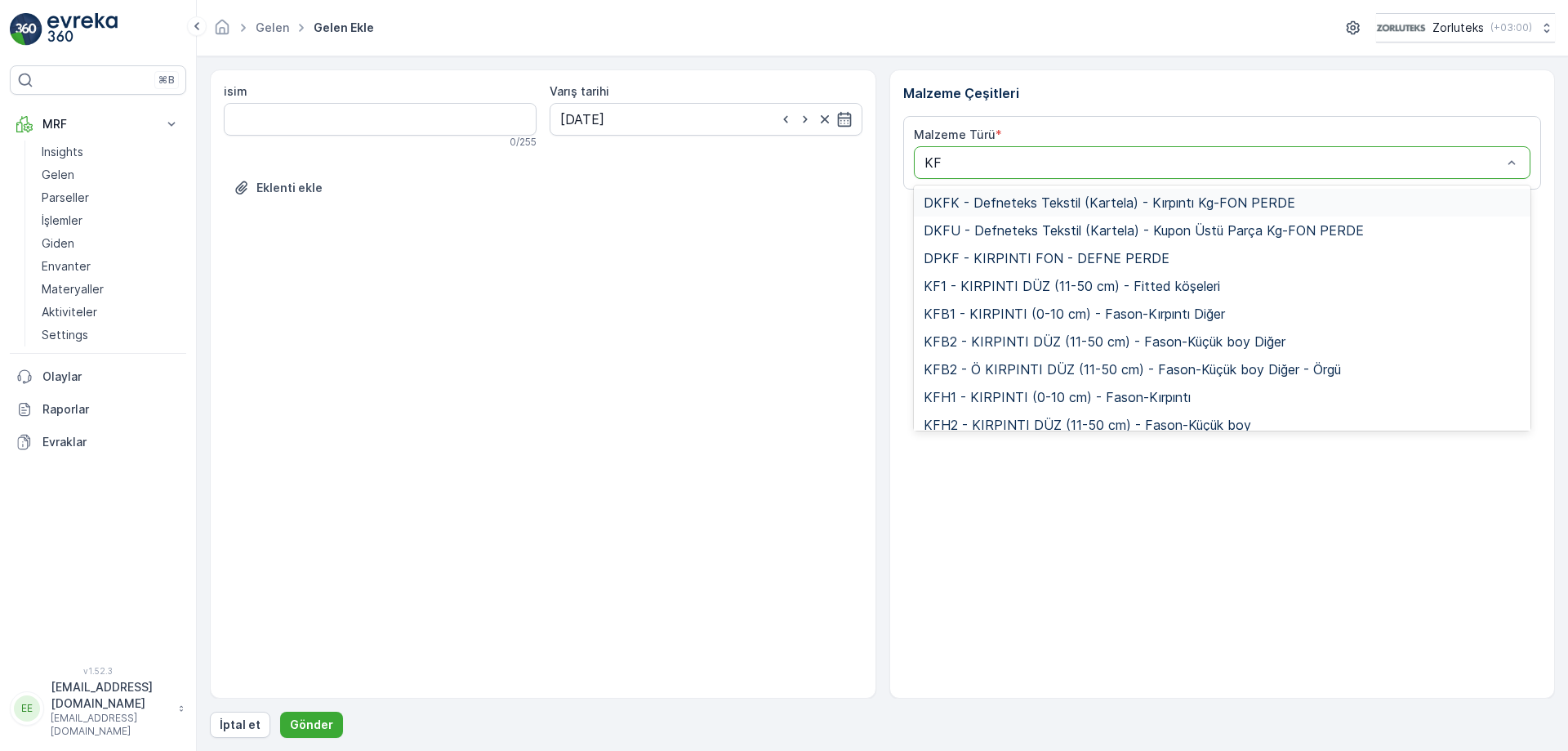
type input "KFT"
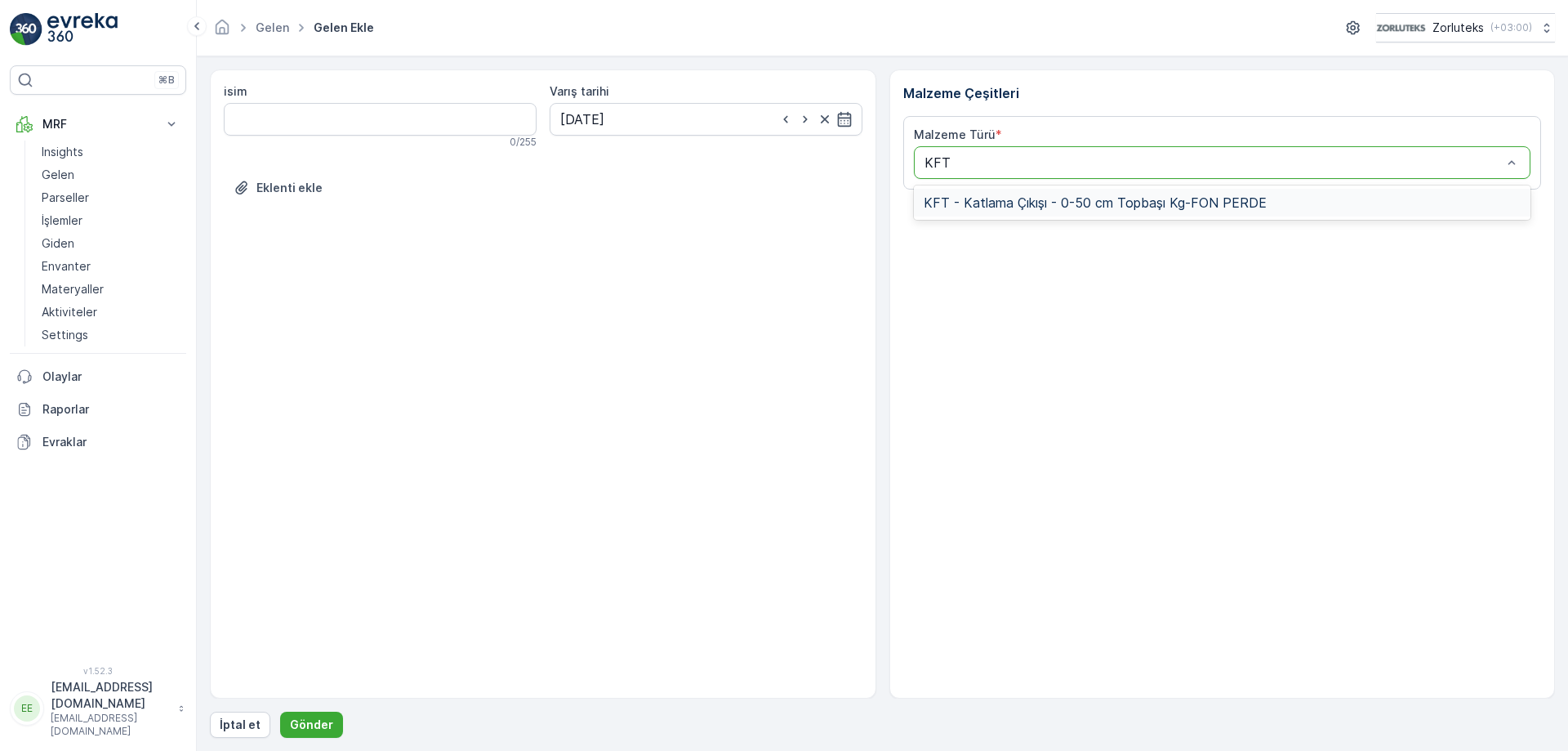
click at [998, 208] on span "KFT - Katlama Çıkışı - 0-50 cm Topbaşı Kg-FON PERDE" at bounding box center [1095, 202] width 343 height 14
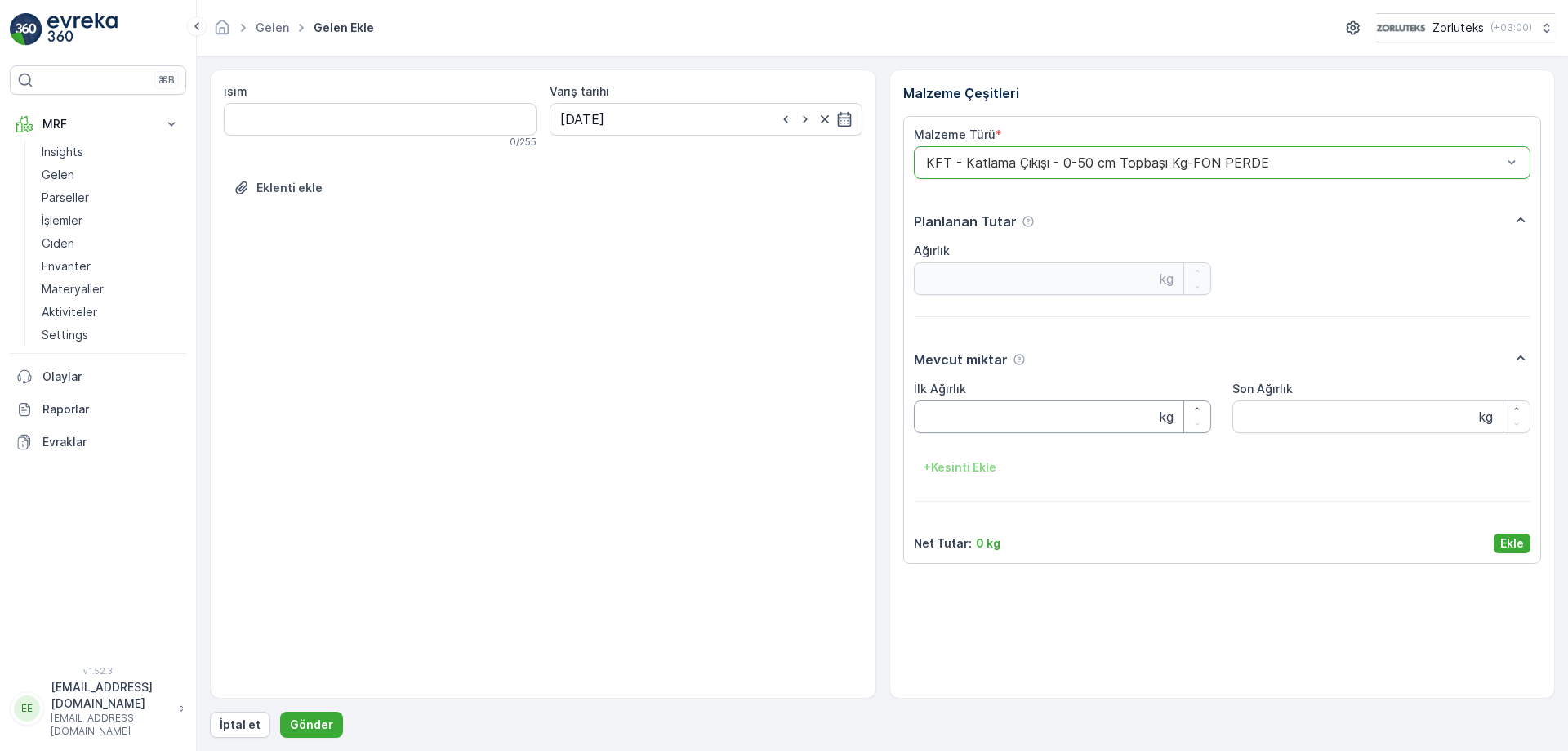
click at [1005, 412] on Ağırlık "İlk Ağırlık" at bounding box center [1063, 417] width 298 height 33
type Ağırlık "9"
click at [1289, 438] on div "İlk Ağırlık 9 kg Son Ağırlık kg + Kesinti Ekle" at bounding box center [1223, 430] width 618 height 100
click at [1293, 415] on Ağırlık "Son Ağırlık" at bounding box center [1381, 417] width 298 height 33
type Ağırlık "9"
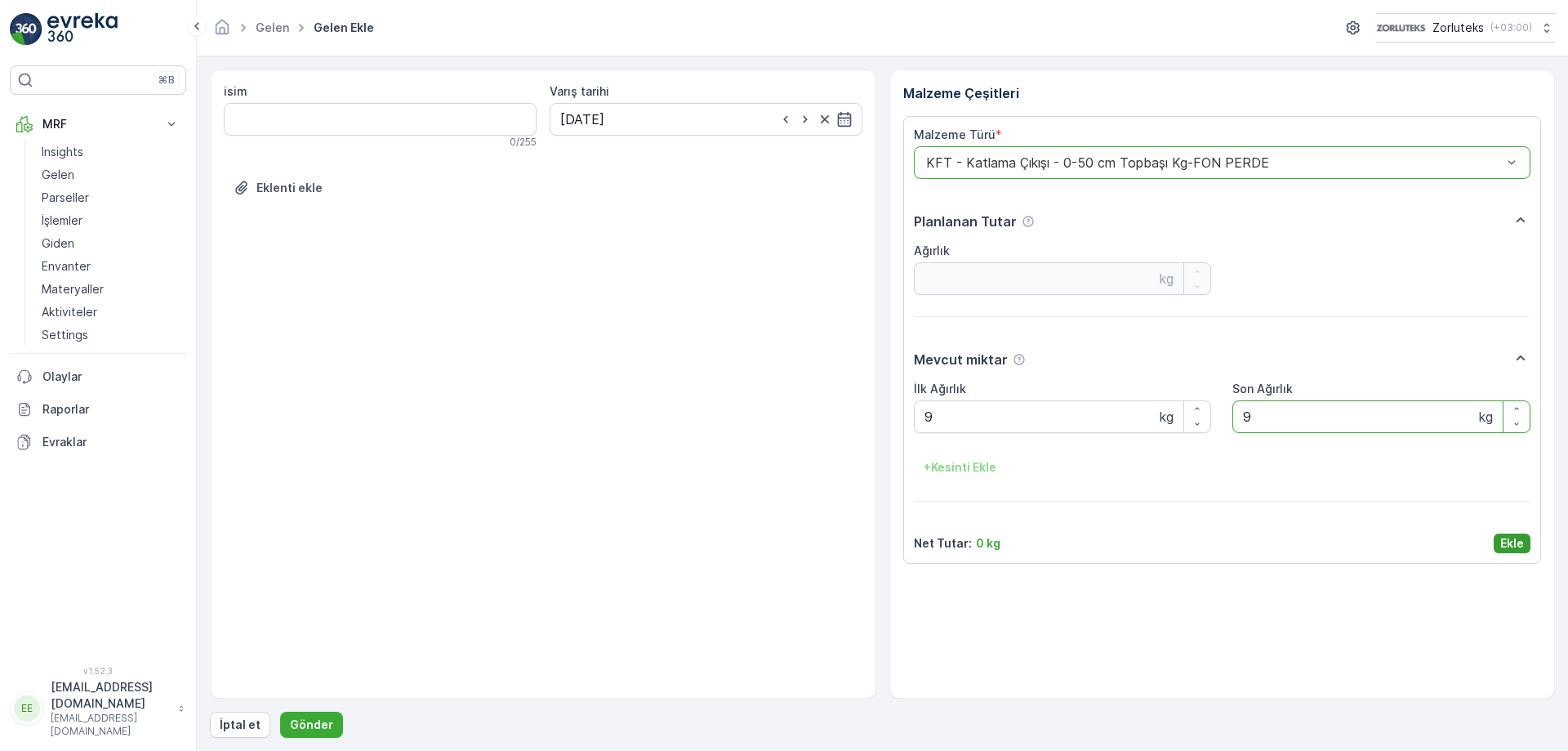
click at [1520, 534] on p "Ekle" at bounding box center [1512, 542] width 24 height 16
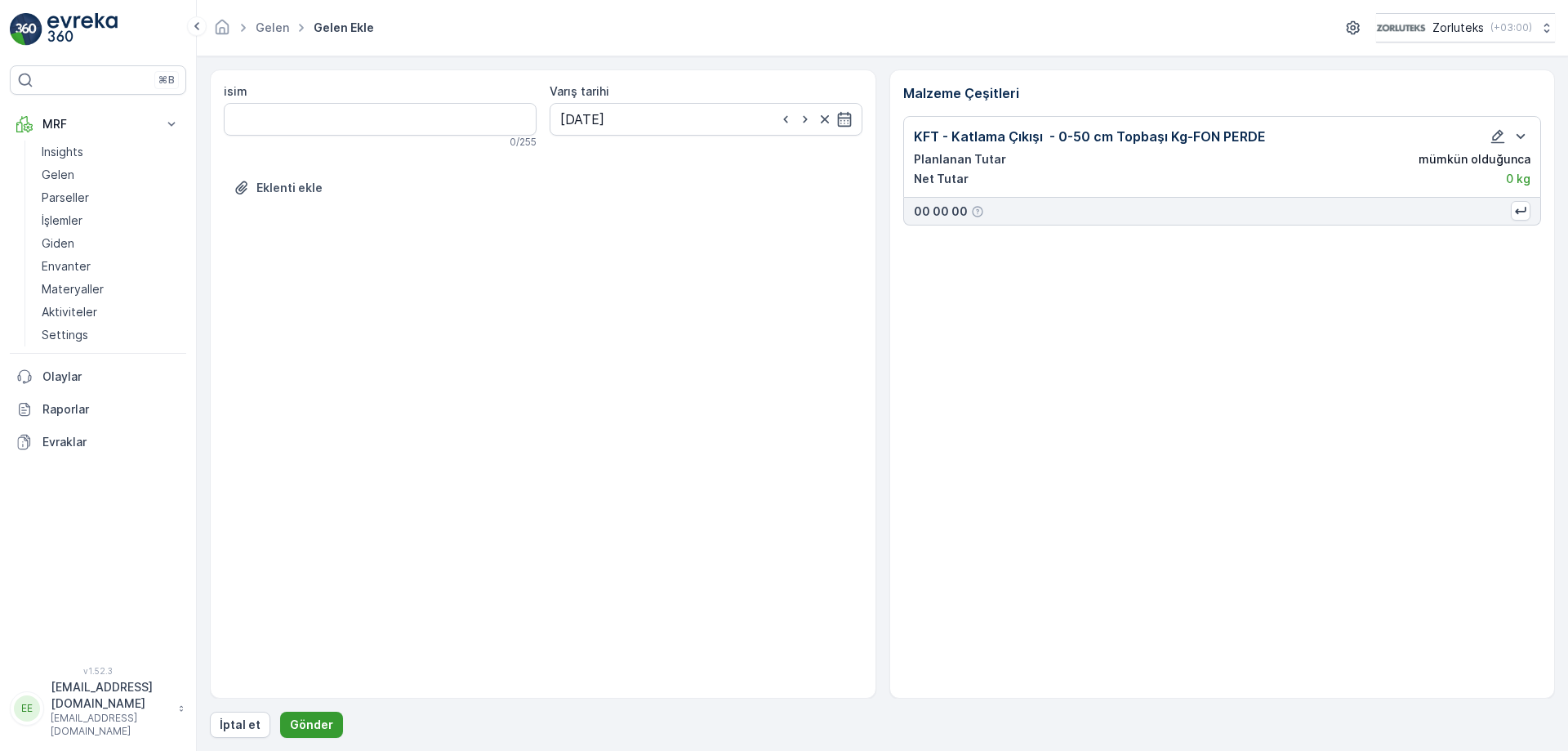
click at [321, 724] on p "Gönder" at bounding box center [311, 724] width 44 height 16
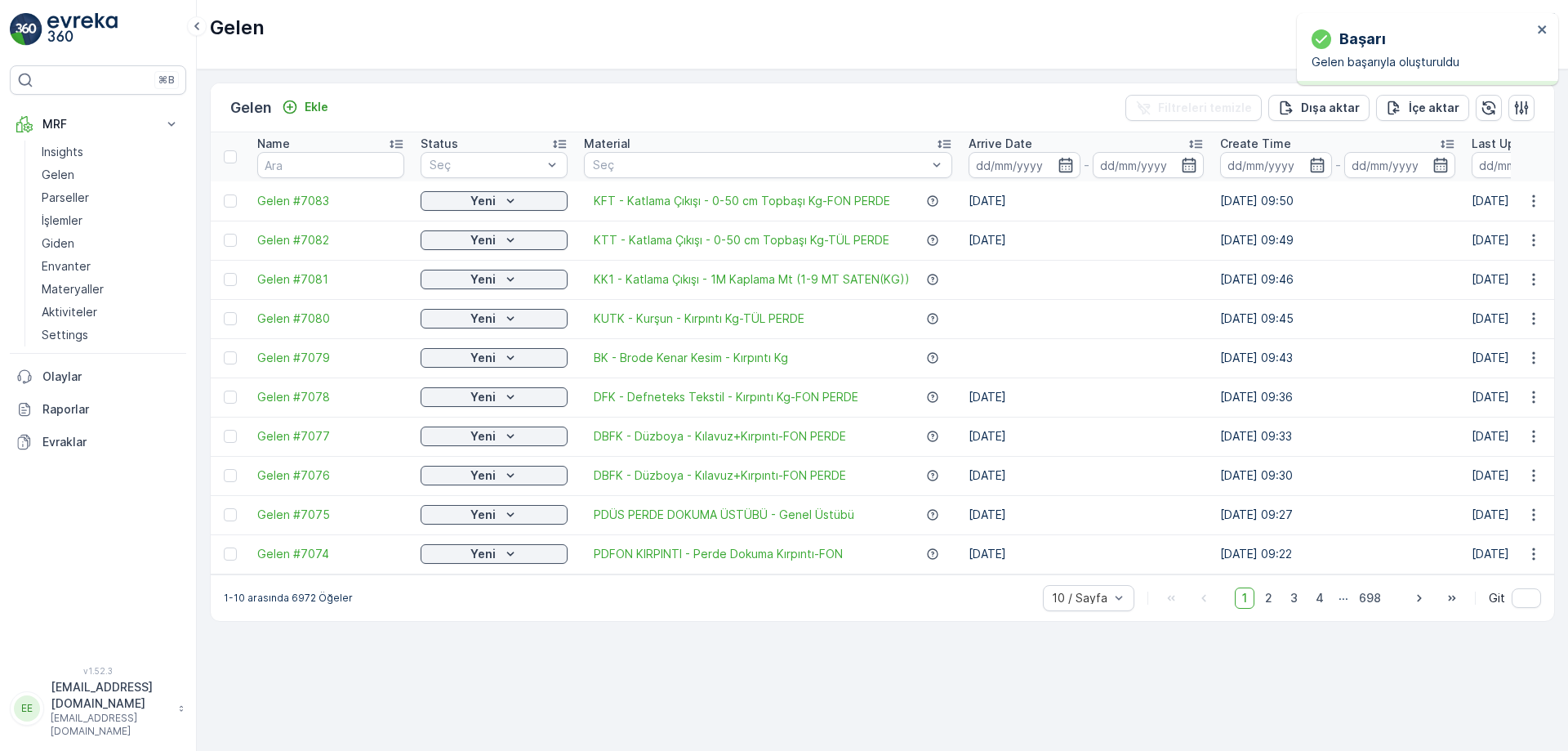
drag, startPoint x: 233, startPoint y: 203, endPoint x: 246, endPoint y: 218, distance: 19.8
click at [233, 201] on div at bounding box center [231, 201] width 14 height 14
click at [224, 194] on input "checkbox" at bounding box center [224, 194] width 0 height 0
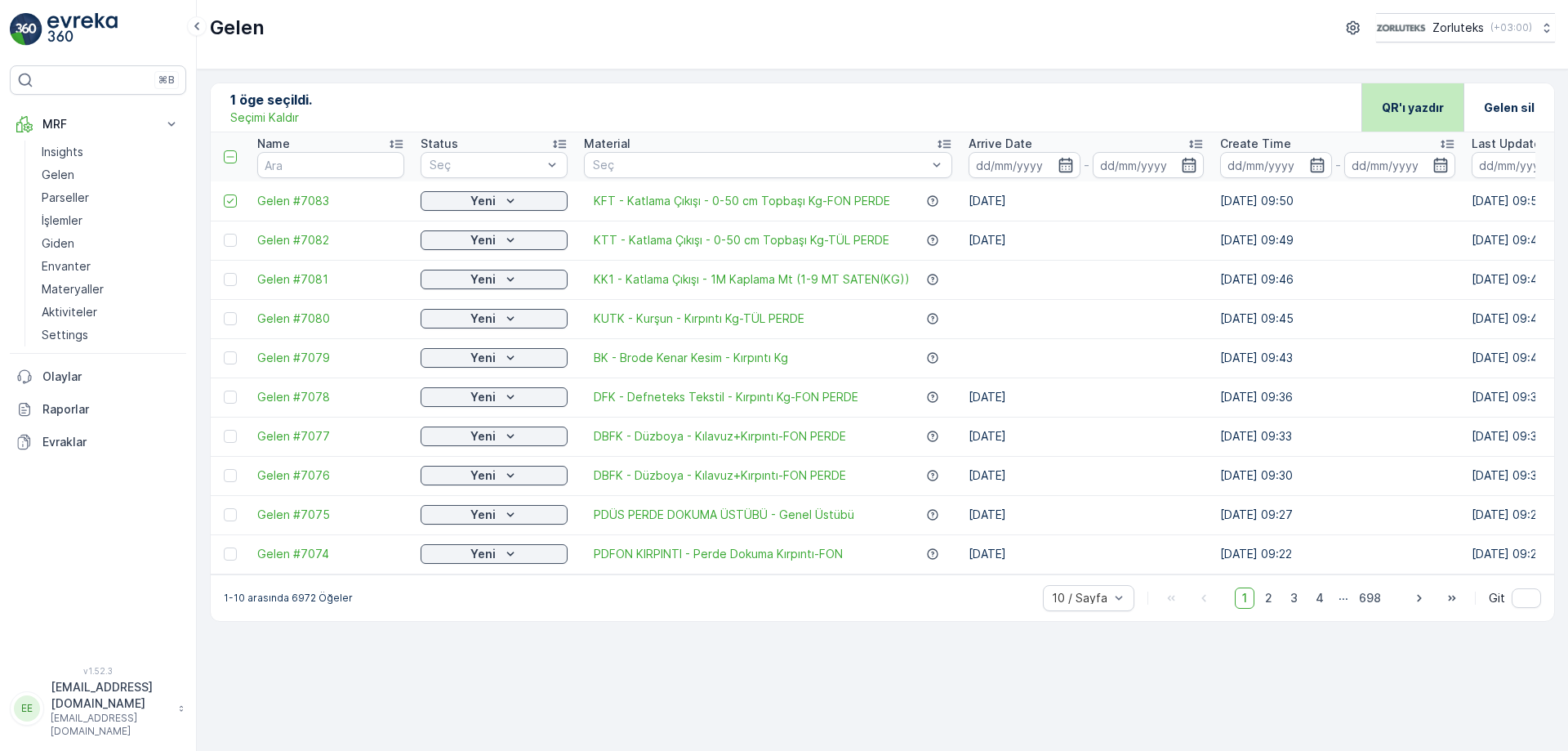
click at [1399, 98] on div "QR'ı yazdır" at bounding box center [1413, 107] width 62 height 48
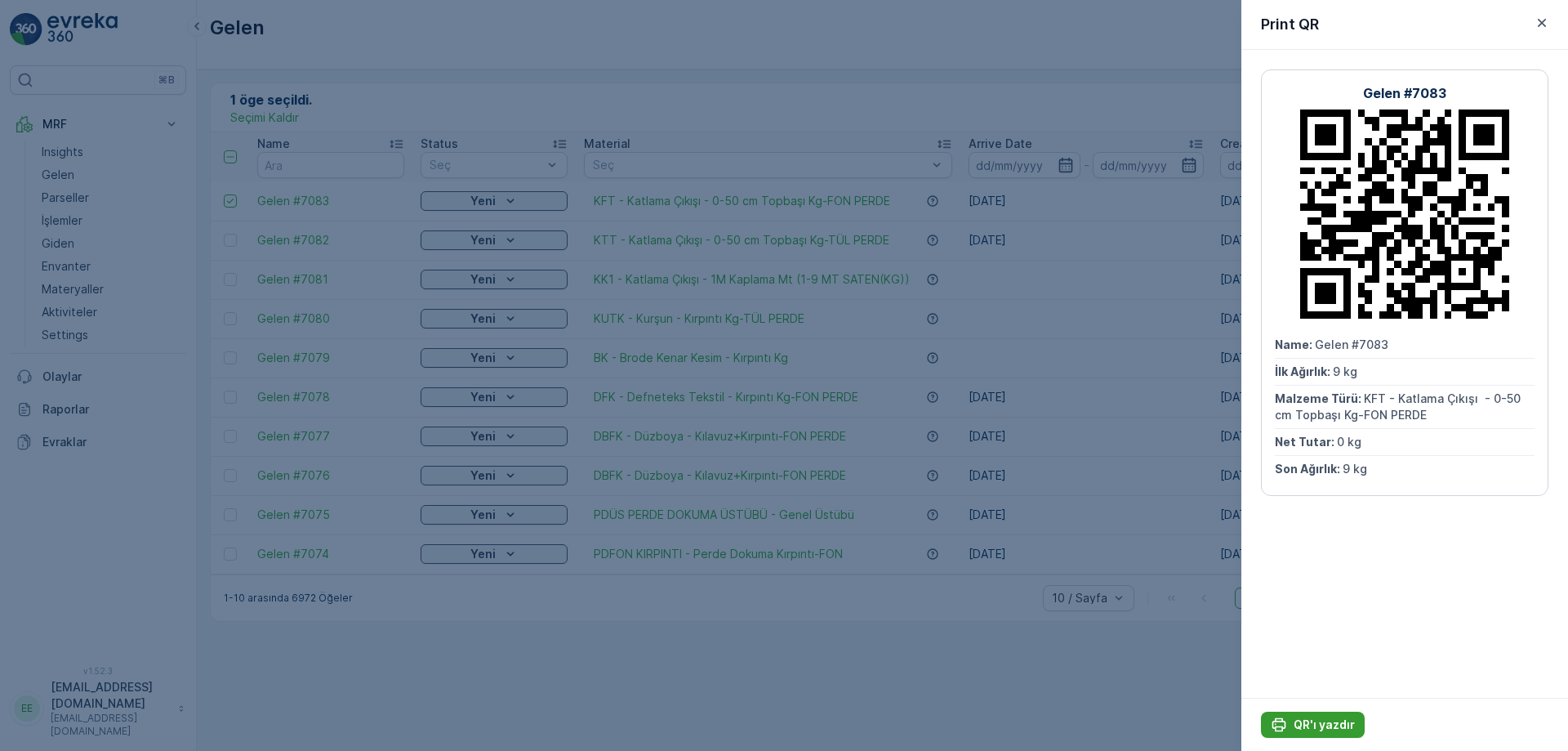
click at [1338, 733] on button "QR'ı yazdır" at bounding box center [1313, 724] width 103 height 26
click at [857, 10] on div at bounding box center [784, 375] width 1568 height 751
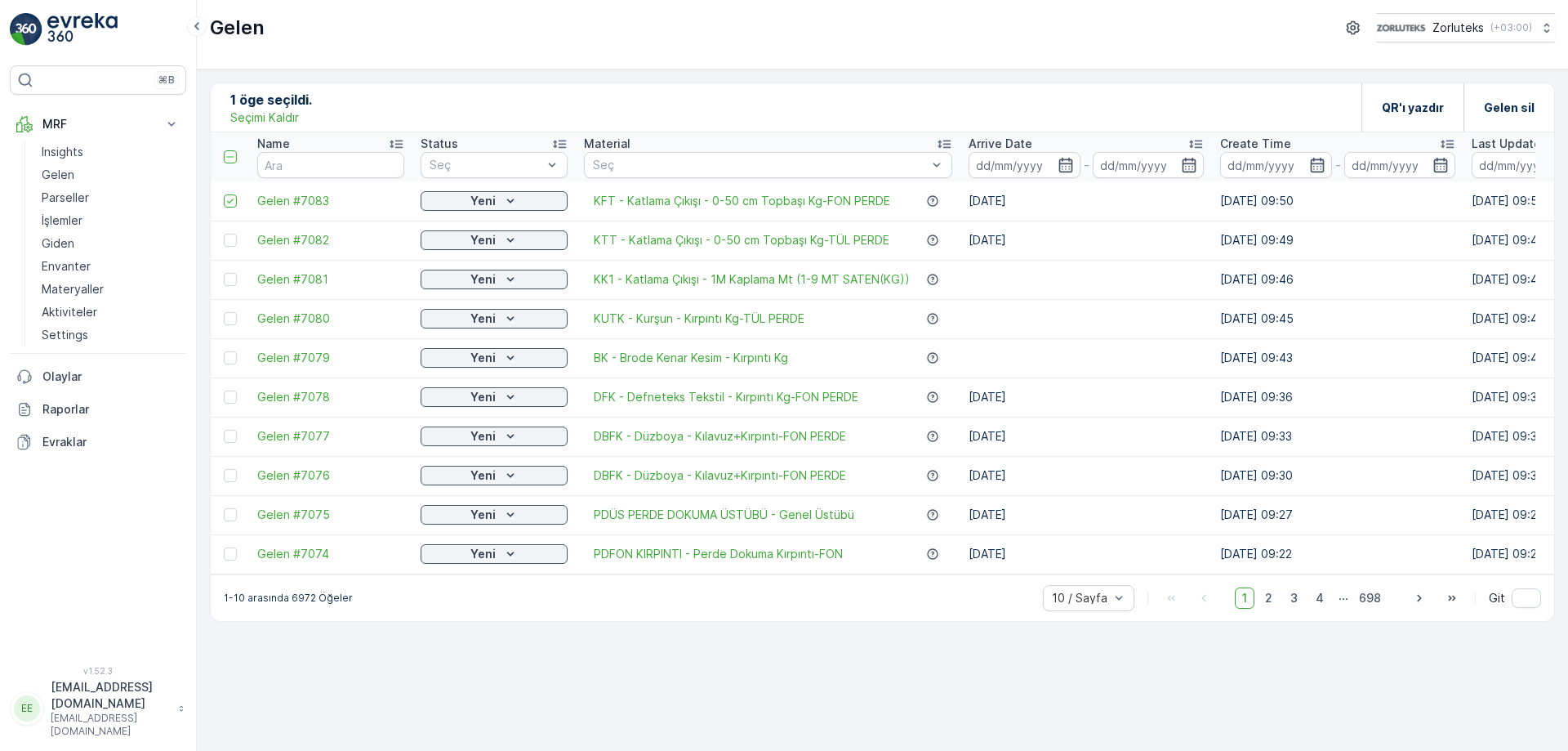
click at [857, 11] on div "Gelen Zorluteks ( +03:00 )" at bounding box center [883, 35] width 1372 height 70
click at [232, 204] on icon at bounding box center [230, 201] width 12 height 12
click at [224, 194] on input "checkbox" at bounding box center [224, 194] width 0 height 0
